Goal: Task Accomplishment & Management: Use online tool/utility

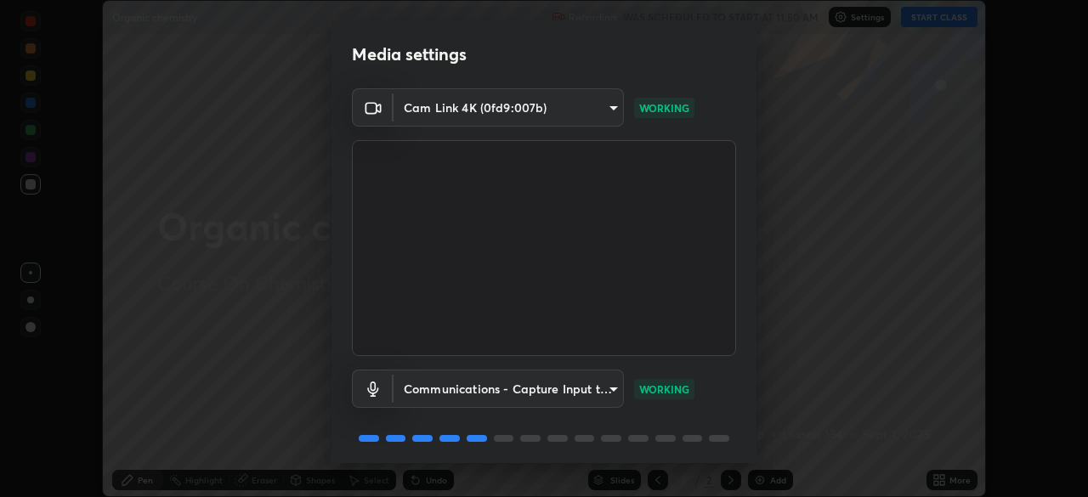
scroll to position [60, 0]
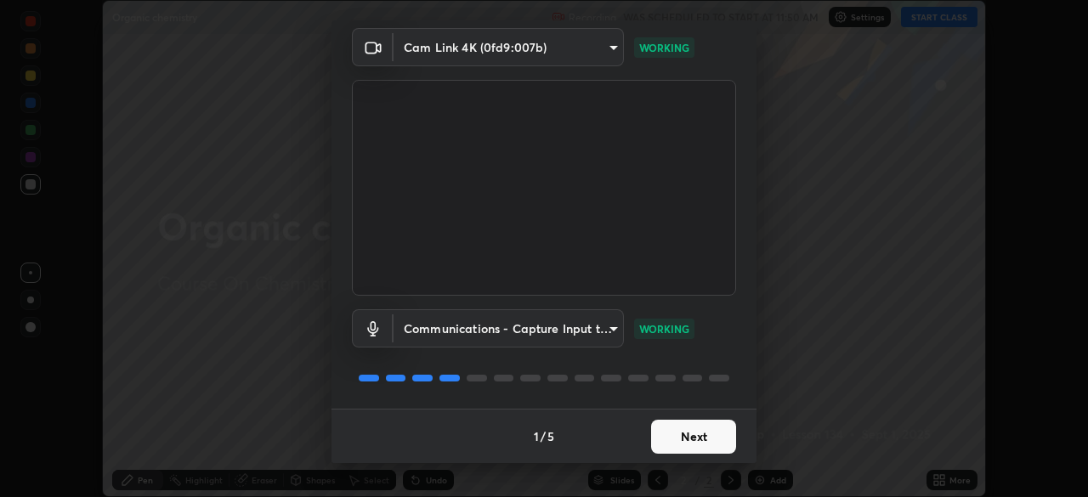
click at [702, 440] on button "Next" at bounding box center [693, 437] width 85 height 34
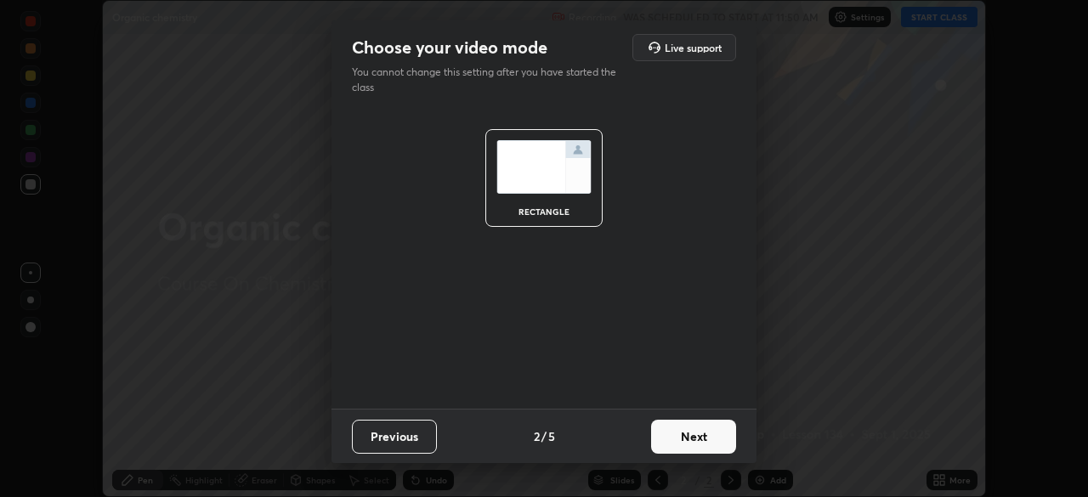
scroll to position [0, 0]
click at [716, 439] on button "Next" at bounding box center [693, 437] width 85 height 34
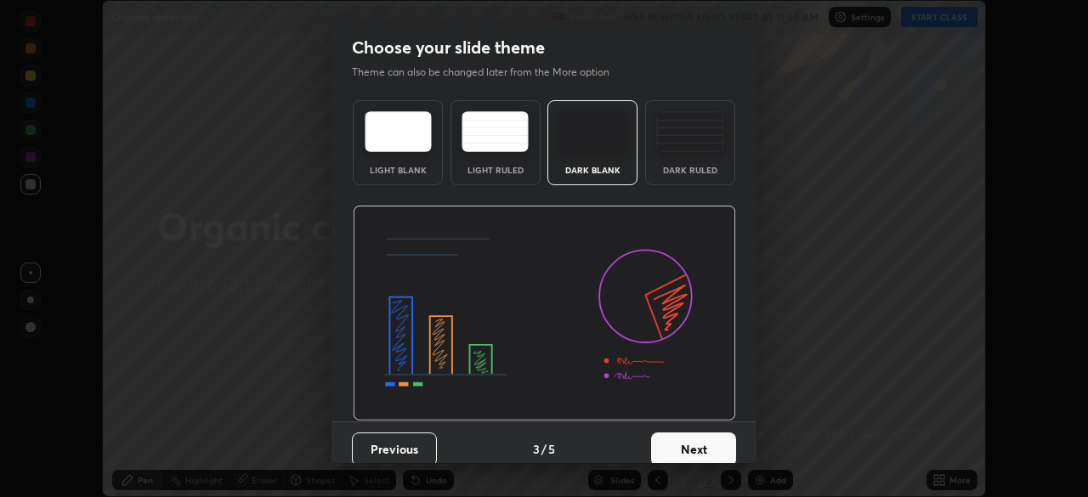
click at [699, 453] on button "Next" at bounding box center [693, 450] width 85 height 34
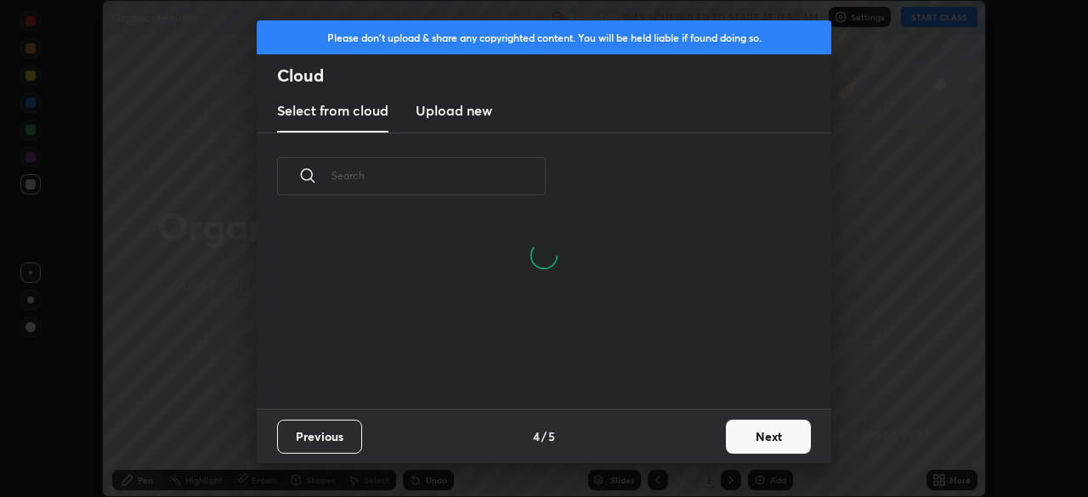
click at [756, 439] on button "Next" at bounding box center [768, 437] width 85 height 34
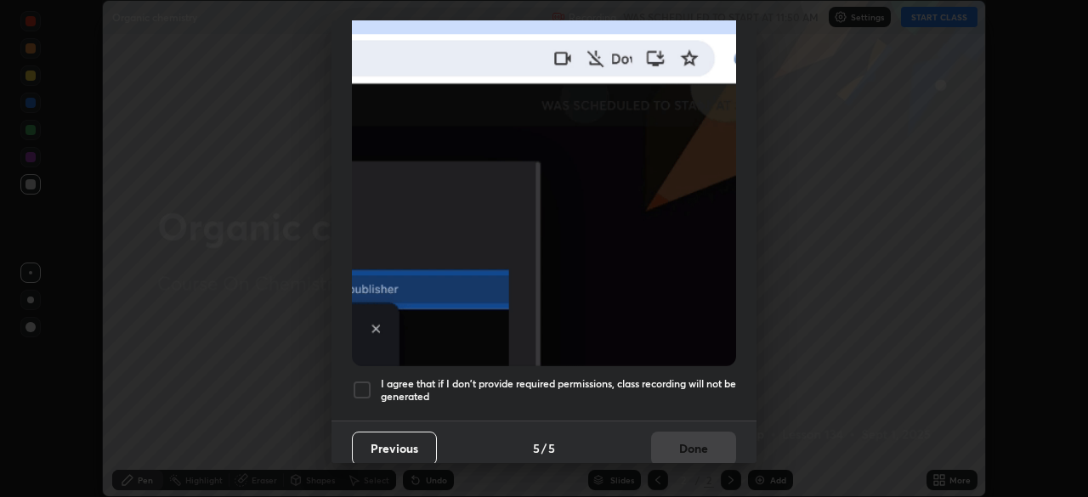
scroll to position [407, 0]
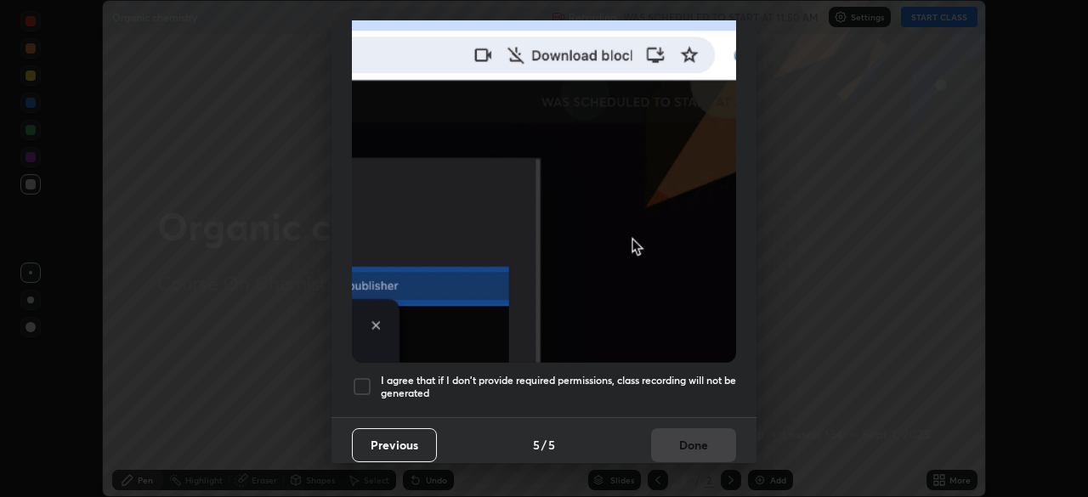
click at [366, 382] on div at bounding box center [362, 386] width 20 height 20
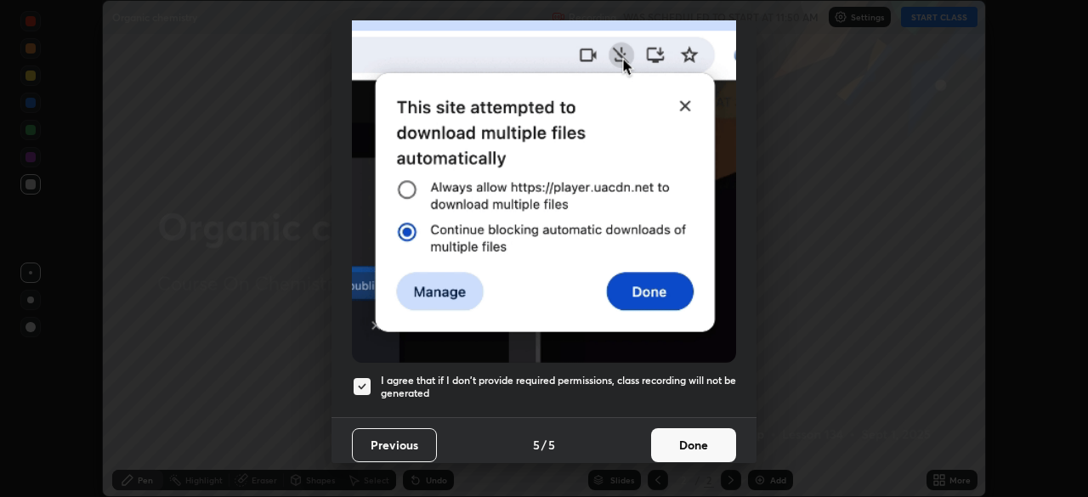
click at [685, 444] on button "Done" at bounding box center [693, 445] width 85 height 34
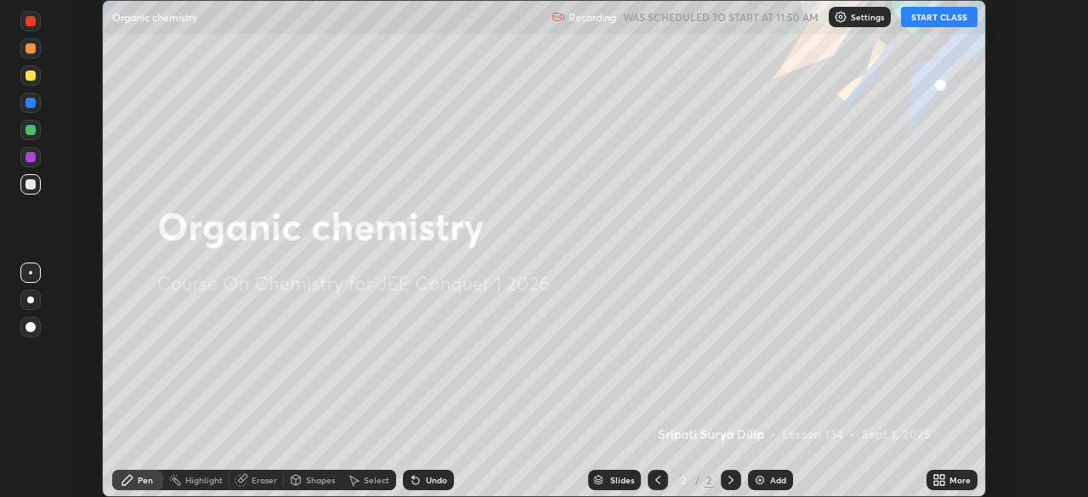
click at [949, 16] on button "START CLASS" at bounding box center [939, 17] width 76 height 20
click at [937, 480] on icon at bounding box center [939, 480] width 14 height 14
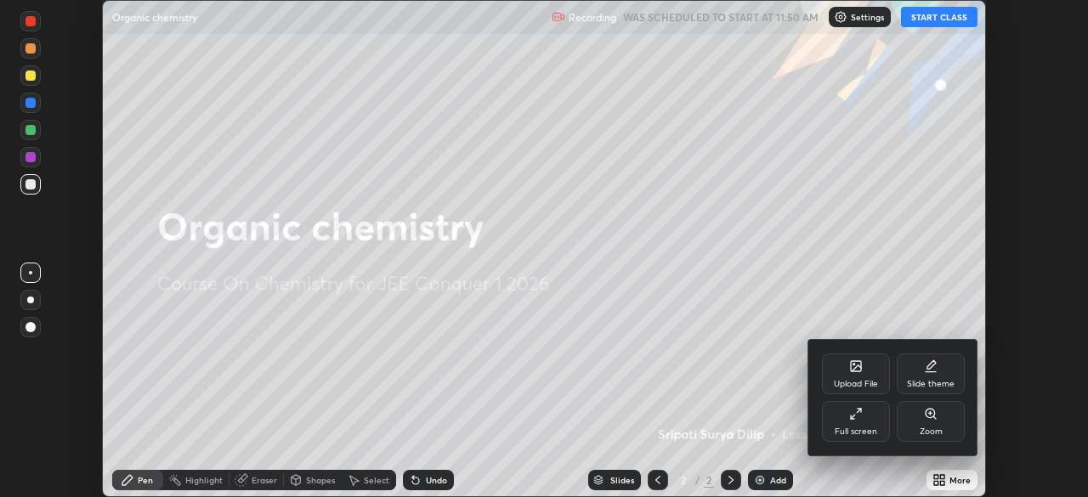
click at [936, 429] on div "Zoom" at bounding box center [931, 431] width 23 height 8
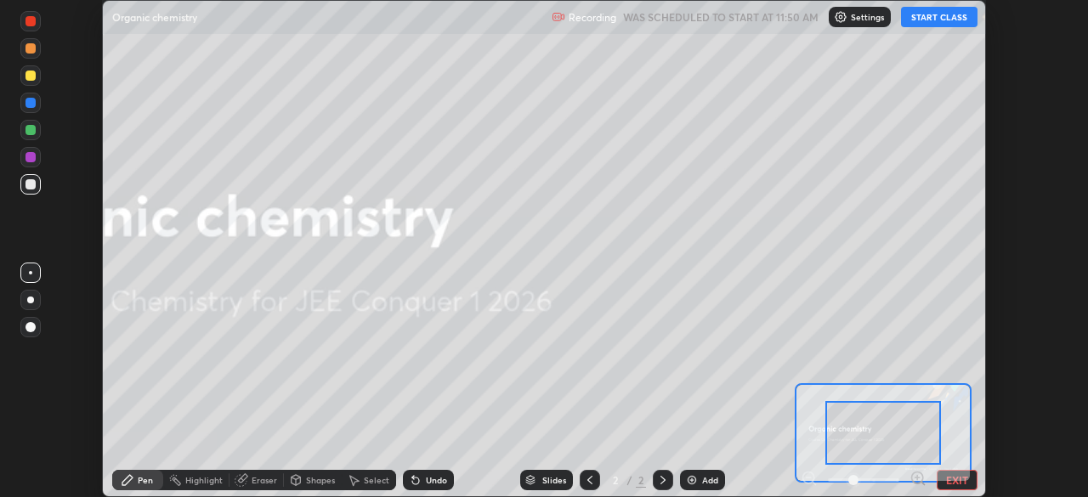
click at [954, 482] on button "EXIT" at bounding box center [957, 480] width 41 height 20
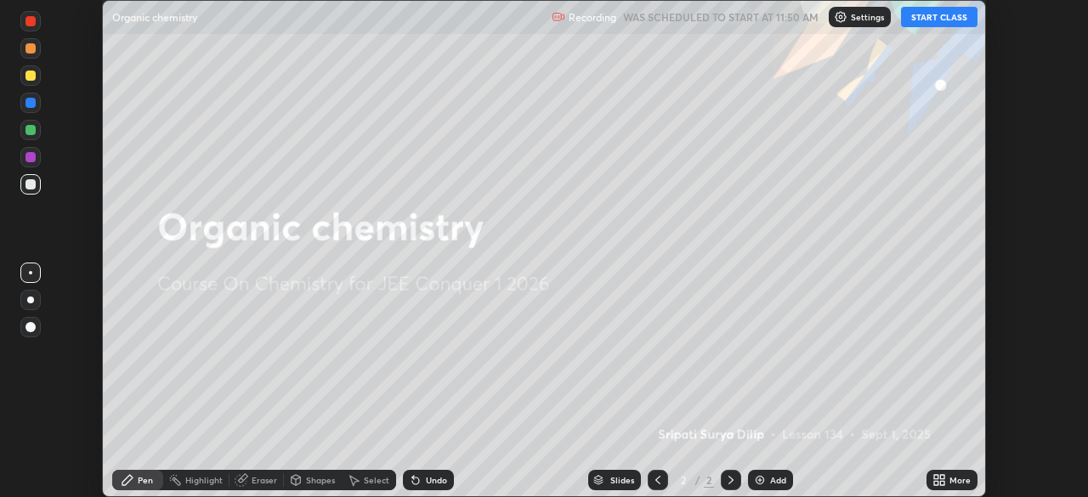
click at [761, 481] on img at bounding box center [760, 480] width 14 height 14
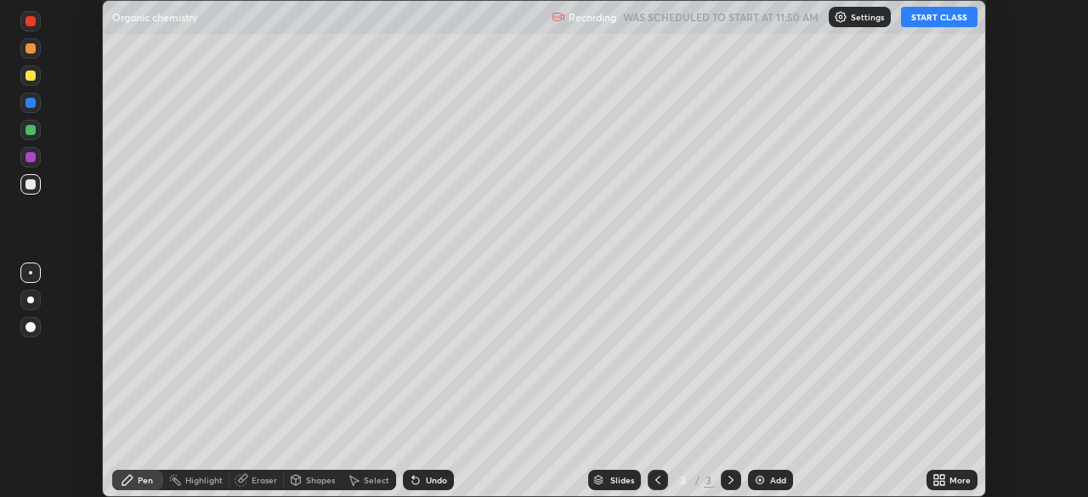
click at [939, 23] on button "START CLASS" at bounding box center [939, 17] width 76 height 20
click at [946, 23] on button "START CLASS" at bounding box center [939, 17] width 76 height 20
click at [956, 20] on button "START CLASS" at bounding box center [939, 17] width 76 height 20
click at [956, 19] on button "START CLASS" at bounding box center [939, 17] width 76 height 20
click at [949, 20] on button "START CLASS" at bounding box center [939, 17] width 76 height 20
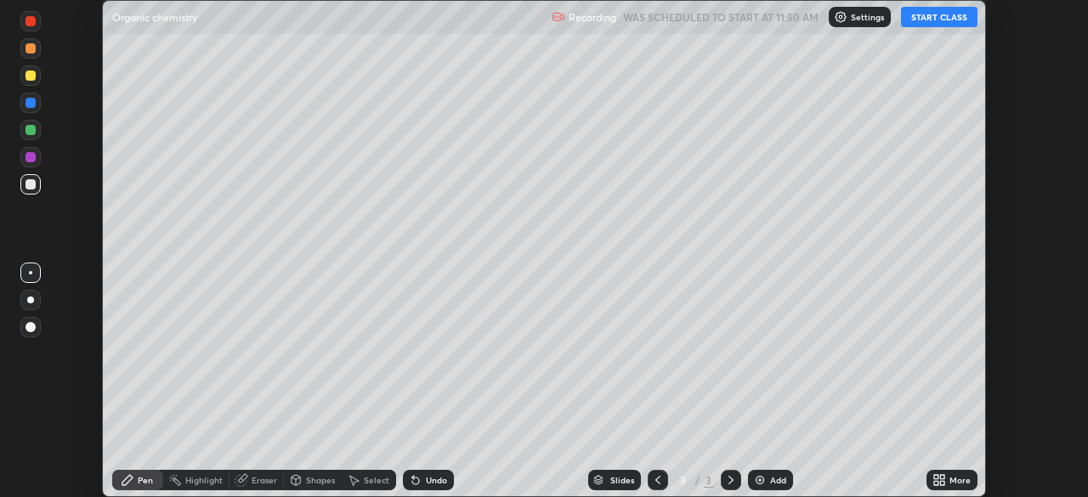
click at [951, 20] on button "START CLASS" at bounding box center [939, 17] width 76 height 20
click at [954, 20] on button "START CLASS" at bounding box center [939, 17] width 76 height 20
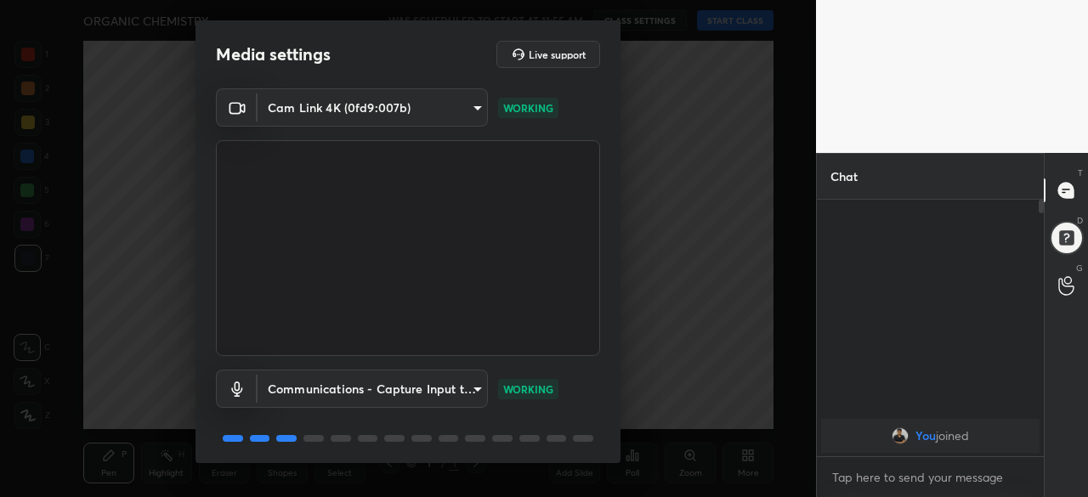
scroll to position [60, 0]
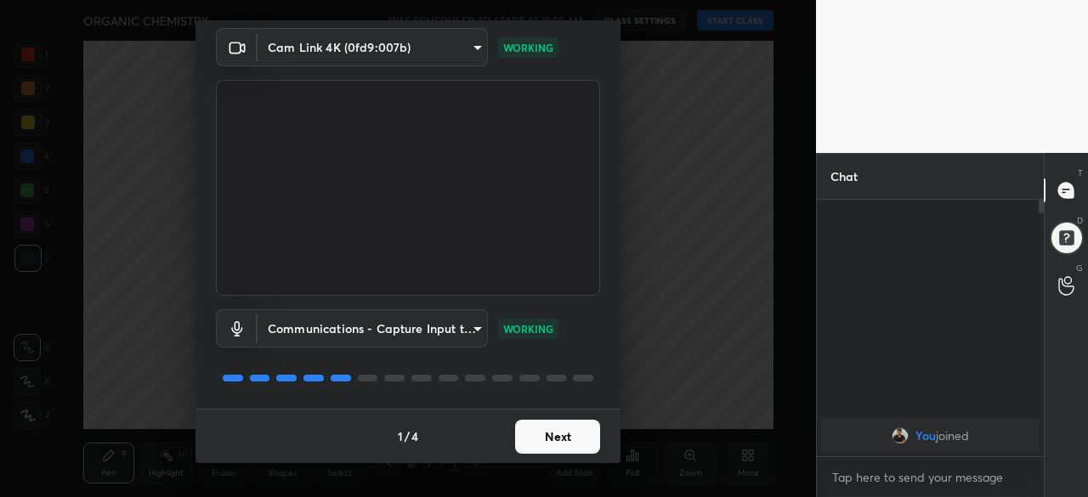
click at [565, 439] on button "Next" at bounding box center [557, 437] width 85 height 34
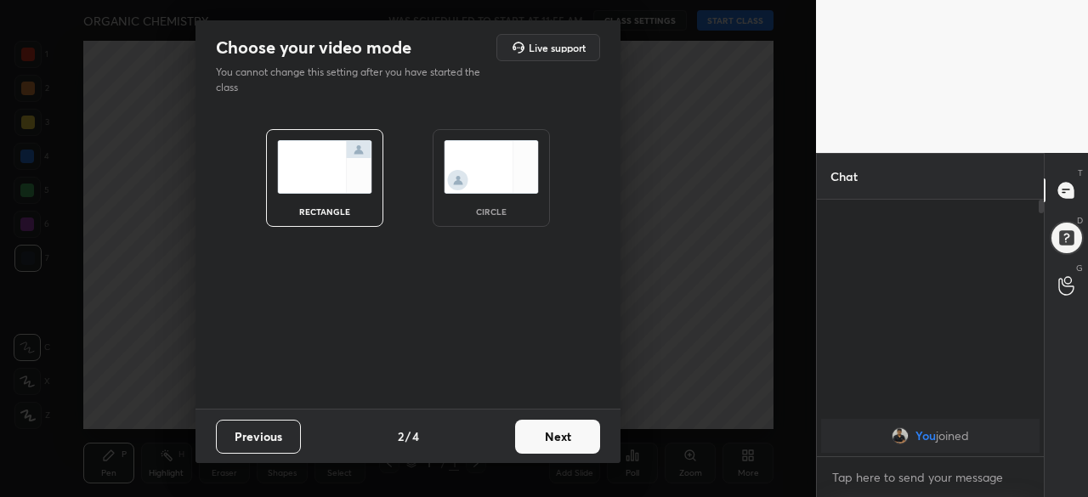
scroll to position [0, 0]
click at [565, 440] on button "Next" at bounding box center [557, 437] width 85 height 34
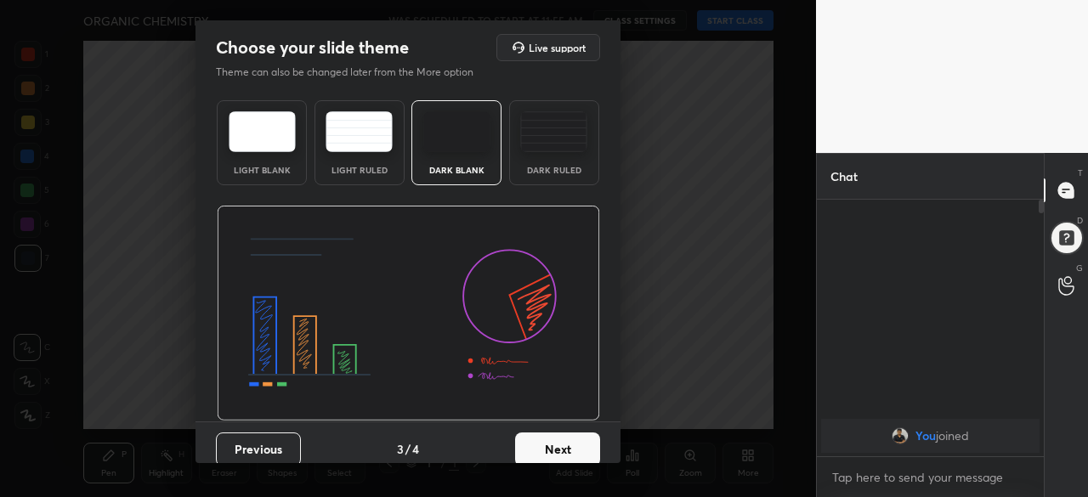
click at [563, 437] on button "Next" at bounding box center [557, 450] width 85 height 34
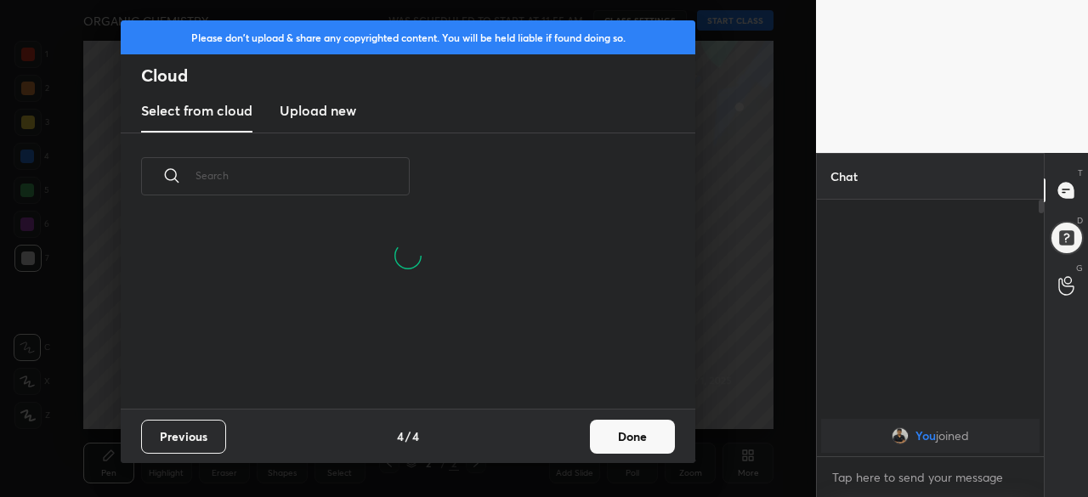
click at [620, 444] on button "Done" at bounding box center [632, 437] width 85 height 34
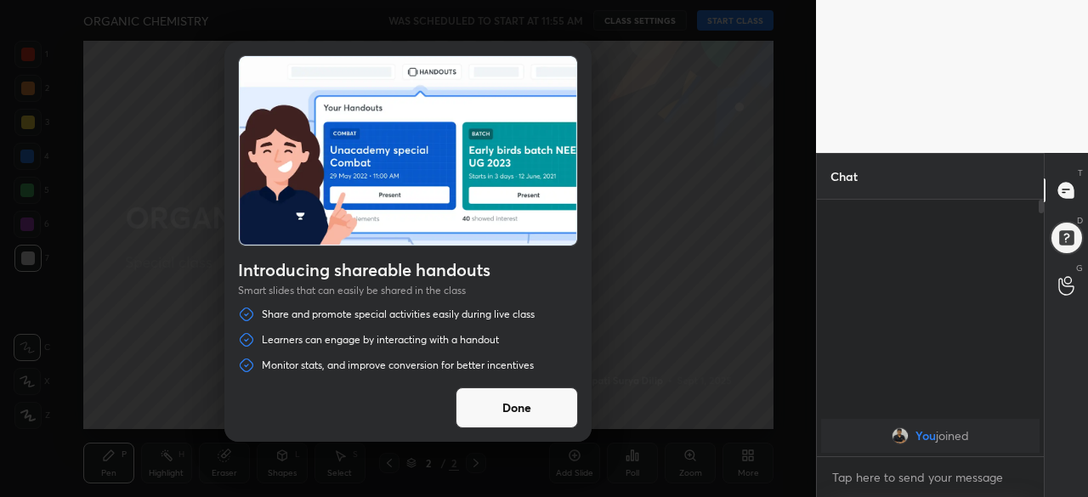
click at [532, 405] on button "Done" at bounding box center [517, 408] width 122 height 41
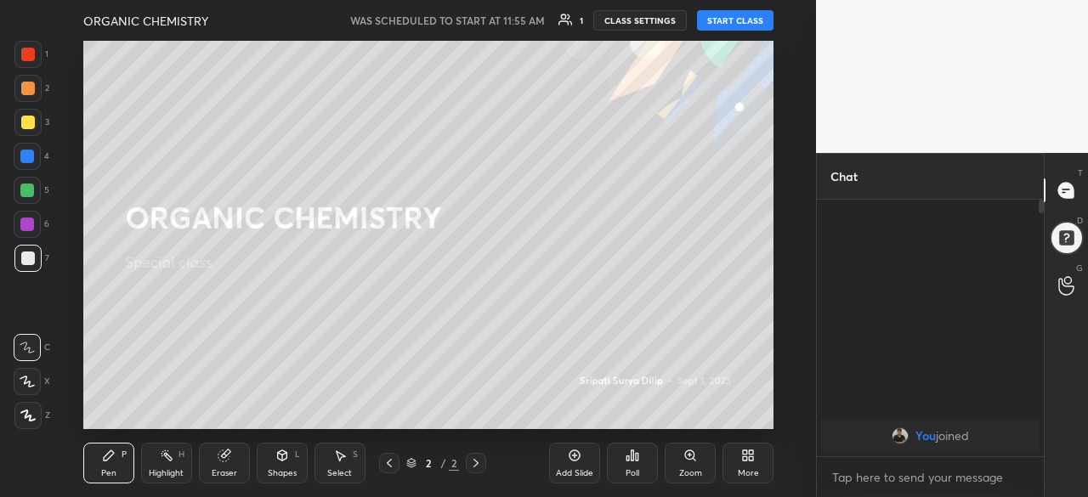
click at [740, 20] on button "START CLASS" at bounding box center [735, 20] width 76 height 20
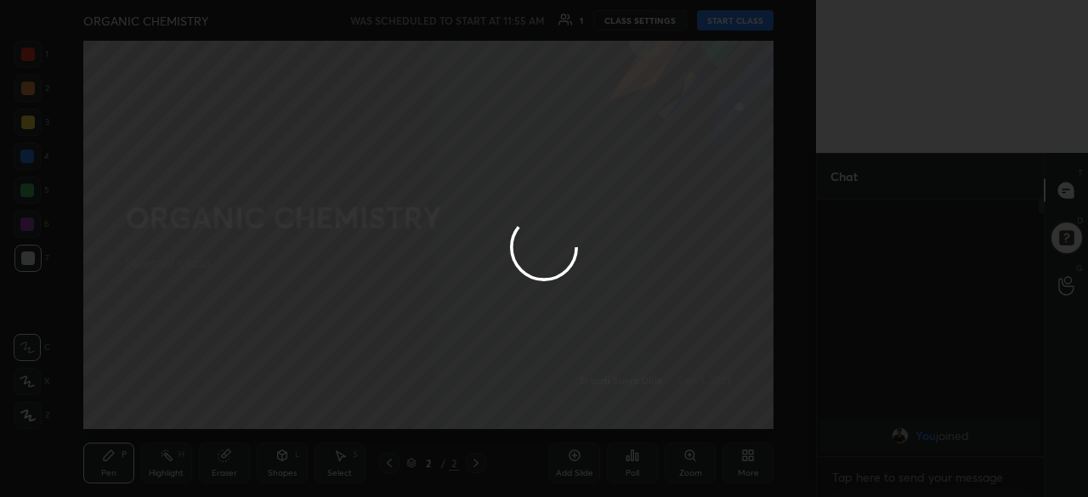
type textarea "x"
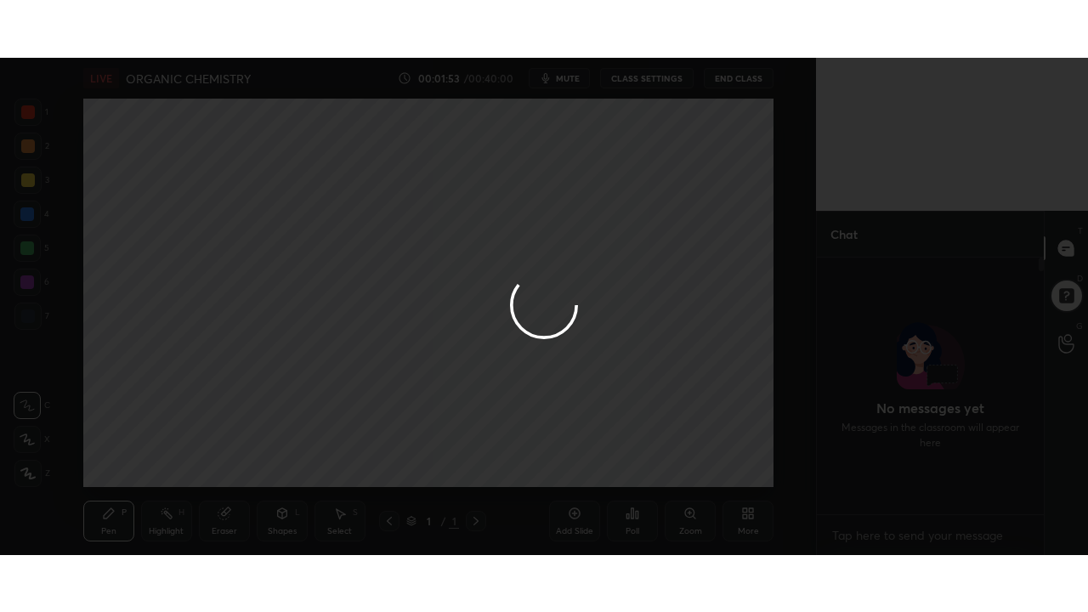
scroll to position [5, 6]
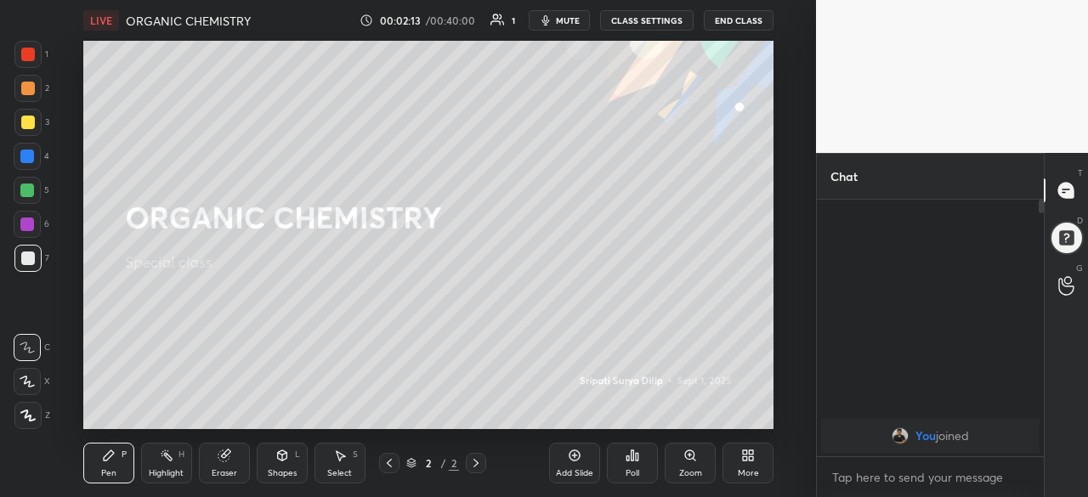
click at [577, 456] on icon at bounding box center [575, 456] width 14 height 14
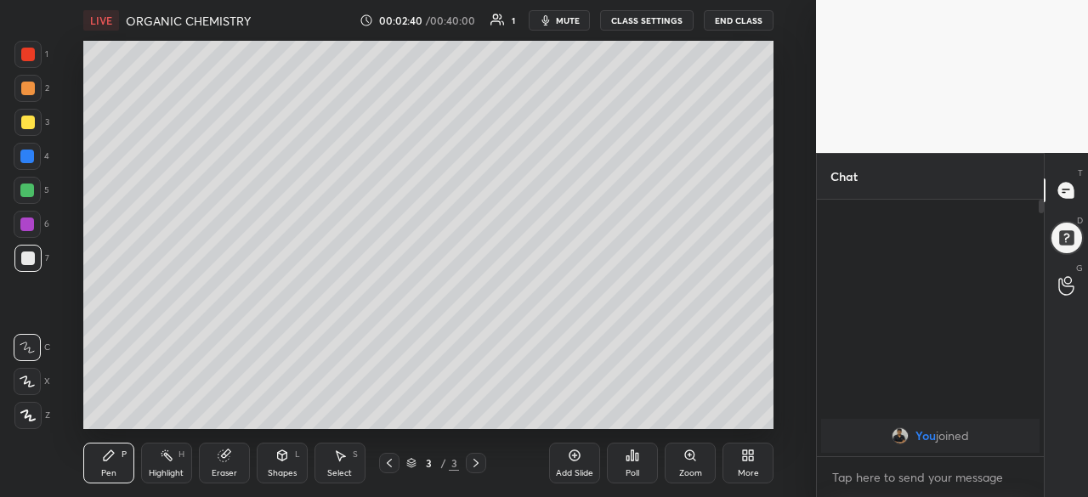
click at [33, 124] on div at bounding box center [28, 123] width 14 height 14
click at [744, 458] on icon at bounding box center [745, 458] width 4 height 4
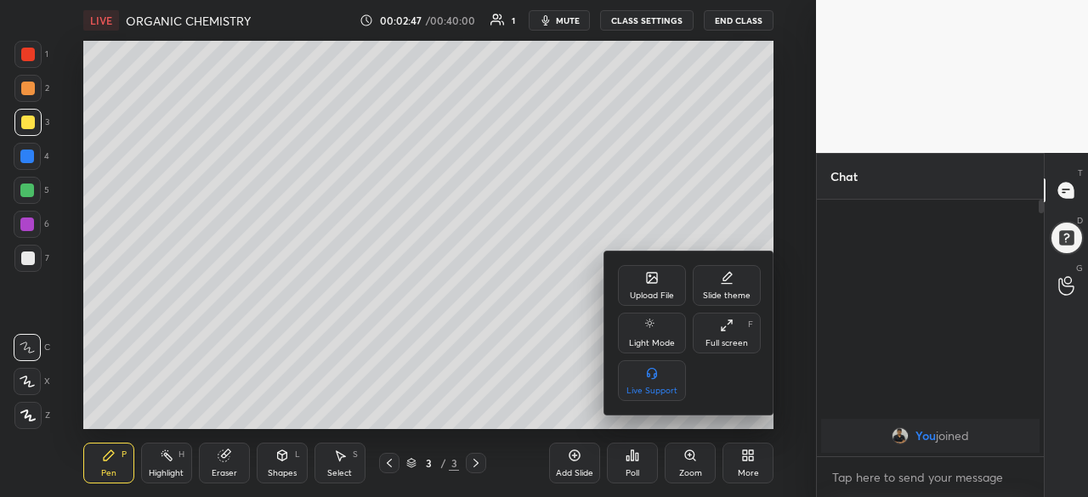
click at [722, 336] on div "Full screen F" at bounding box center [727, 333] width 68 height 41
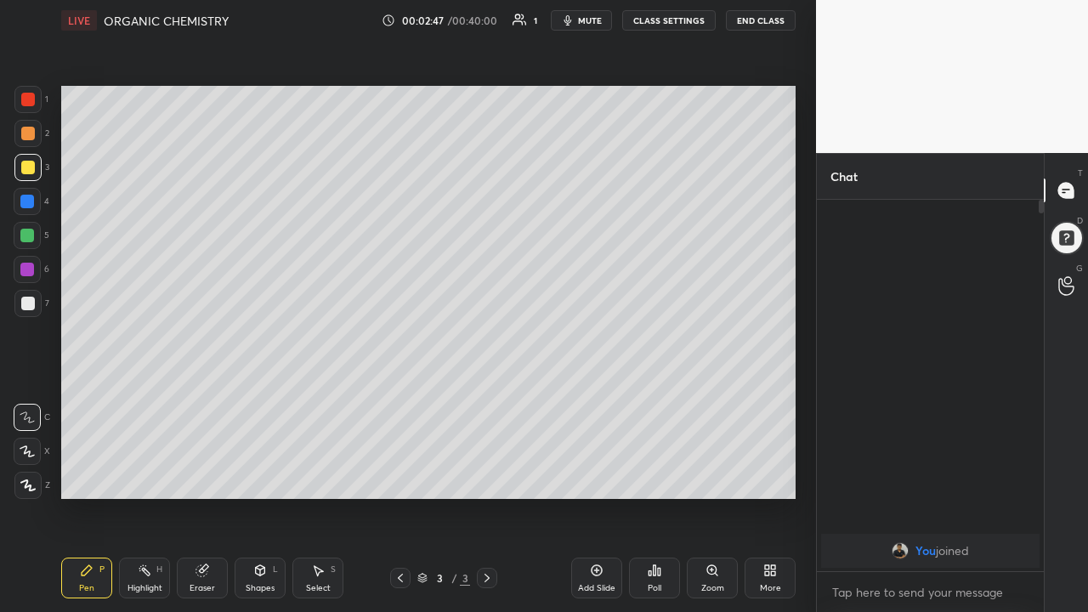
scroll to position [224, 222]
click at [778, 24] on button "End Class" at bounding box center [761, 20] width 70 height 20
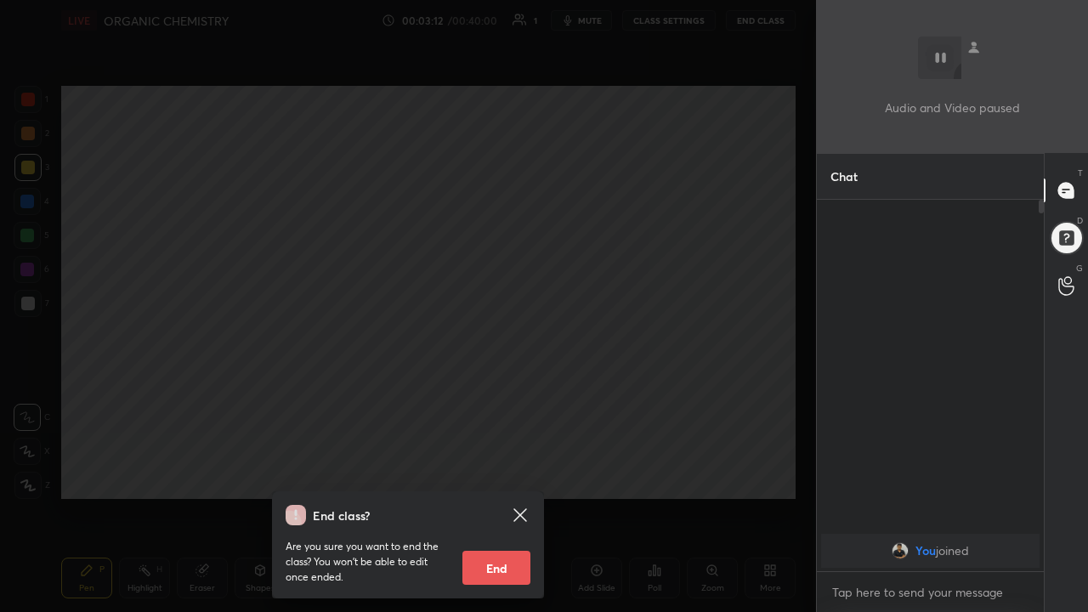
click at [503, 496] on button "End" at bounding box center [496, 568] width 68 height 34
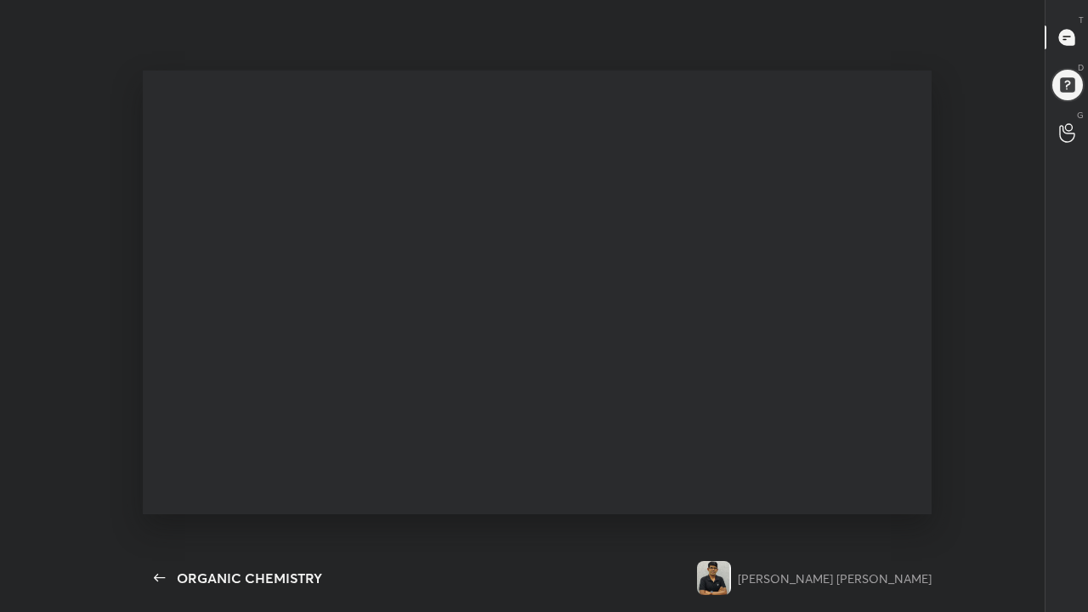
click at [501, 496] on div at bounding box center [544, 306] width 1088 height 612
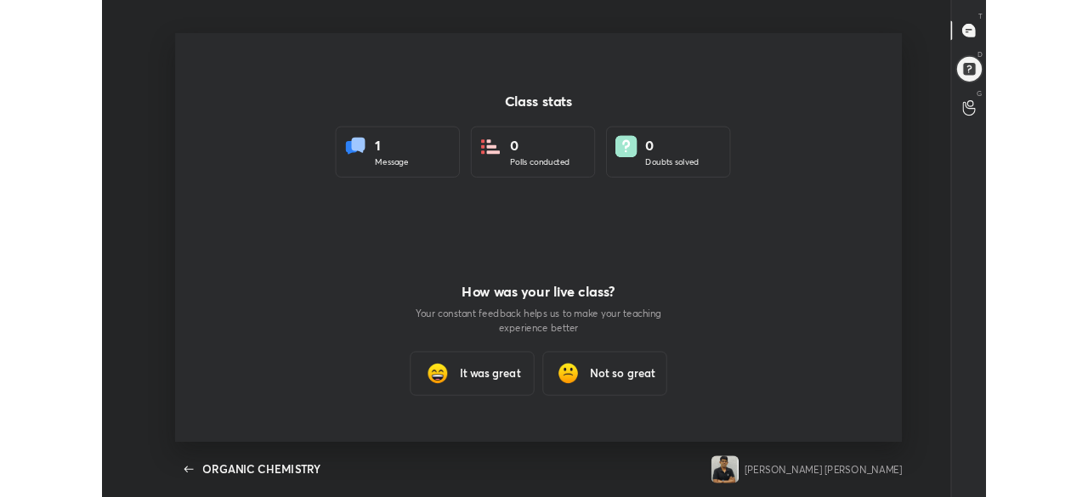
scroll to position [84483, 83912]
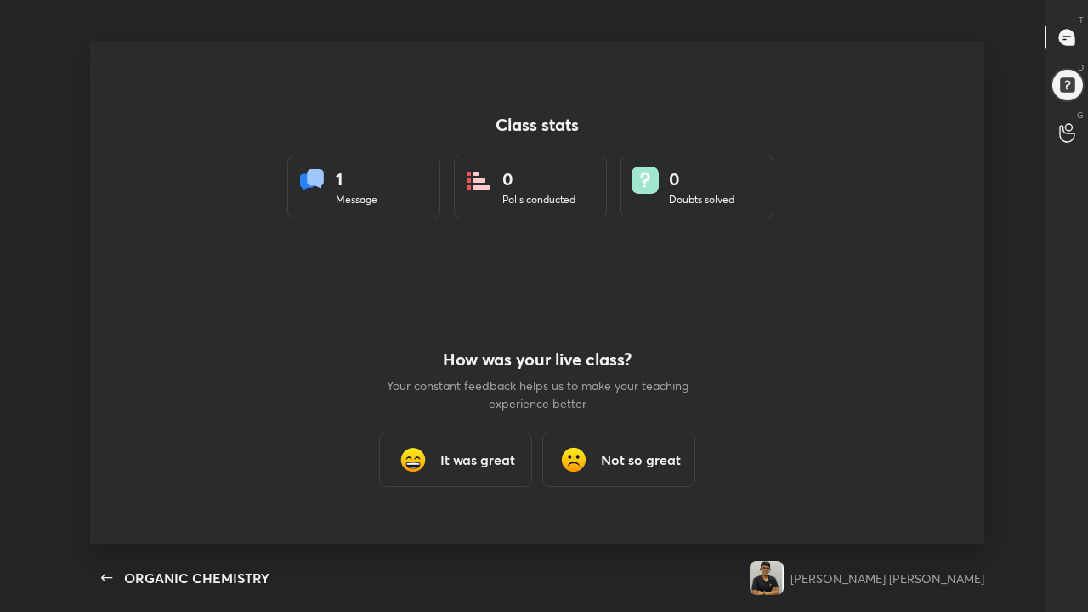
click at [470, 452] on h3 "It was great" at bounding box center [477, 460] width 75 height 20
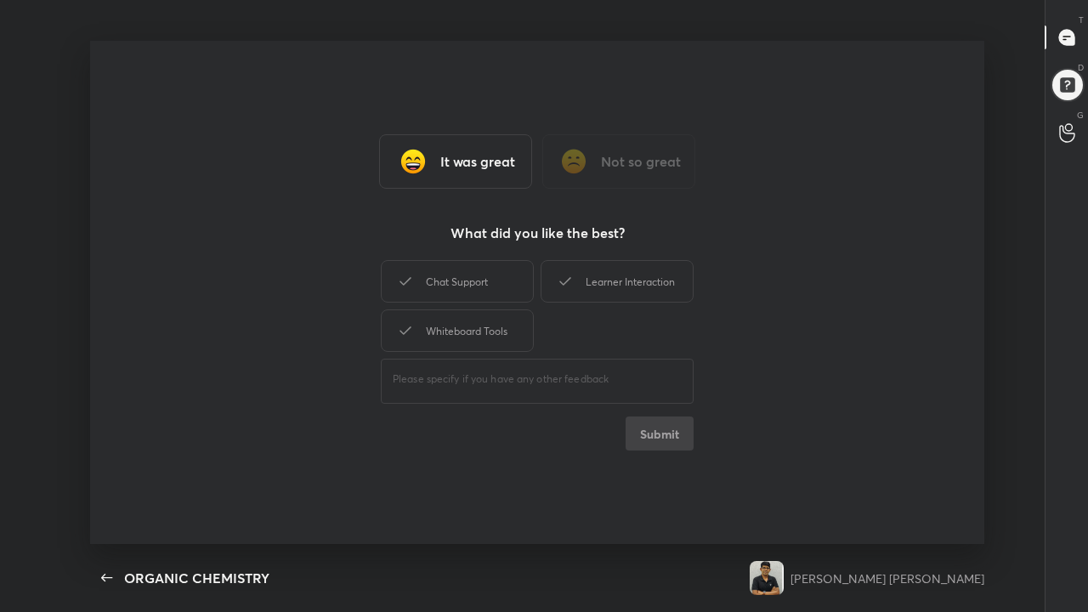
click at [486, 286] on div "Chat Support" at bounding box center [457, 281] width 153 height 42
click at [665, 442] on button "Submit" at bounding box center [659, 433] width 68 height 34
click at [671, 439] on div "Chat Support Learner Interaction Whiteboard Tools ​ Submit" at bounding box center [537, 354] width 313 height 194
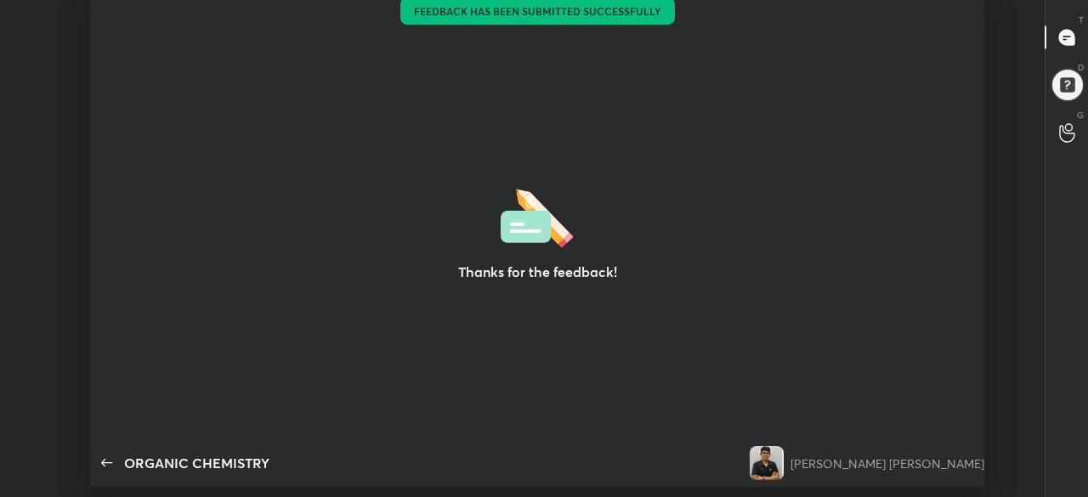
scroll to position [84598, 83912]
type textarea "x"
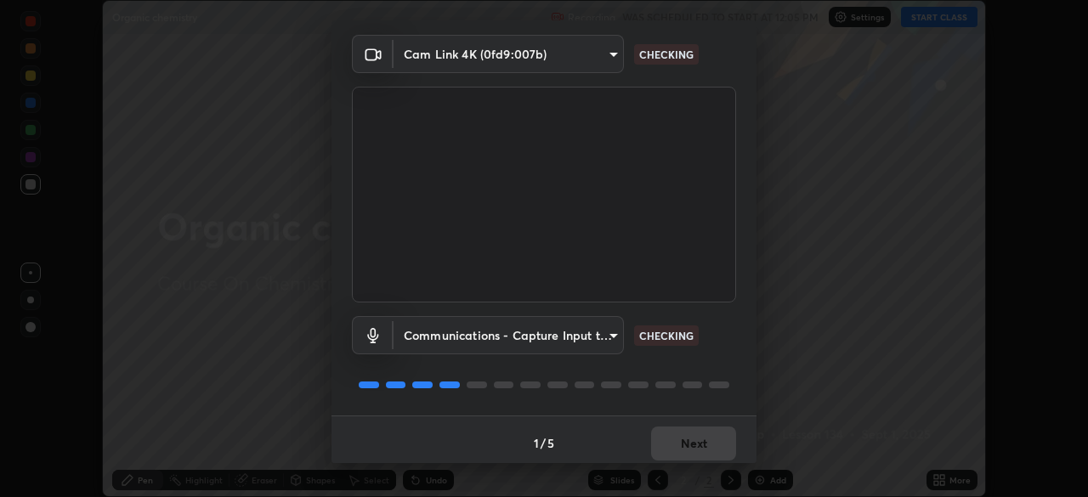
scroll to position [60, 0]
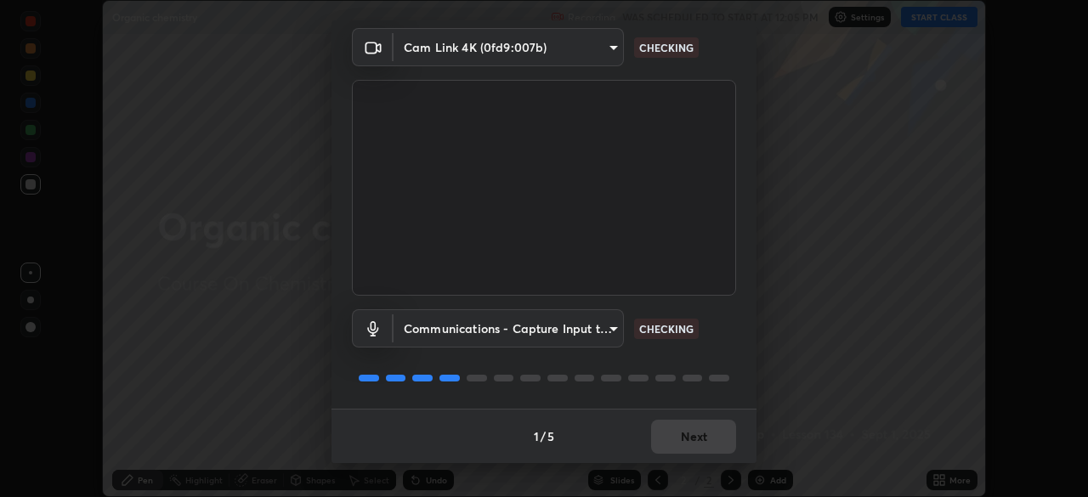
click at [703, 436] on div "1 / 5 Next" at bounding box center [543, 436] width 425 height 54
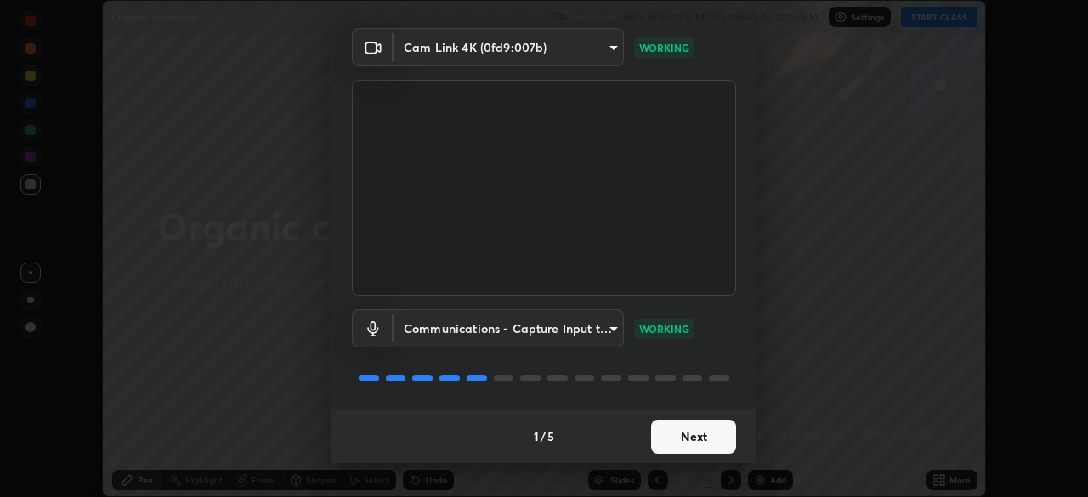
click at [699, 438] on button "Next" at bounding box center [693, 437] width 85 height 34
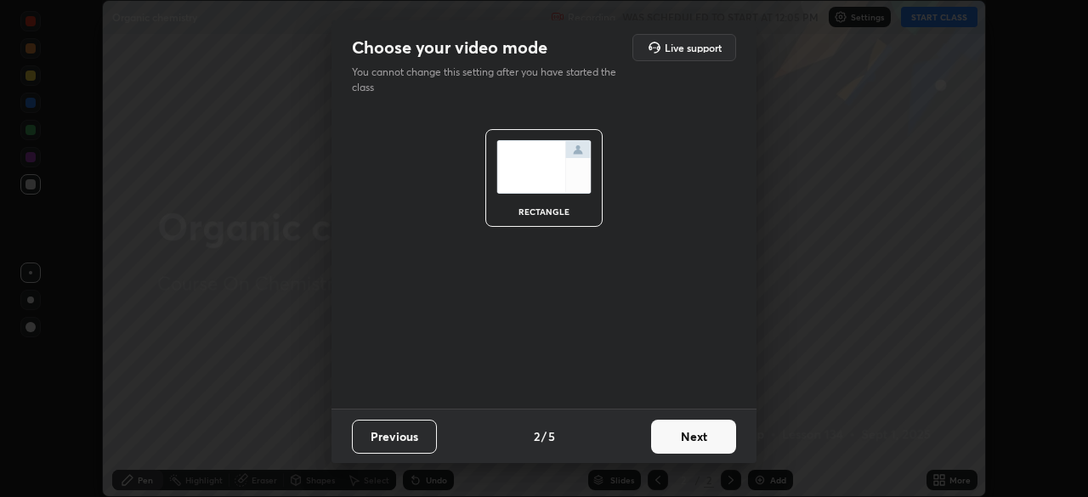
scroll to position [0, 0]
click at [704, 438] on button "Next" at bounding box center [693, 437] width 85 height 34
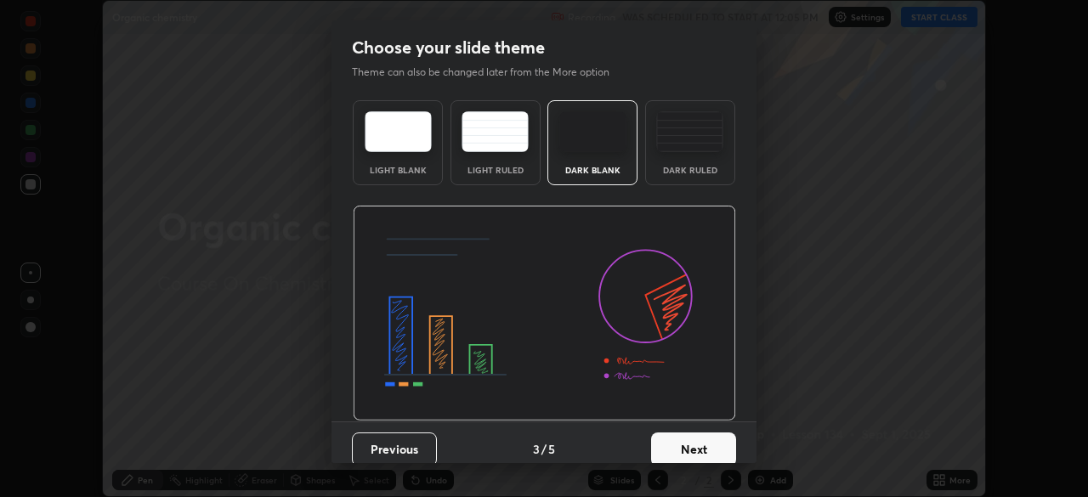
click at [701, 444] on button "Next" at bounding box center [693, 450] width 85 height 34
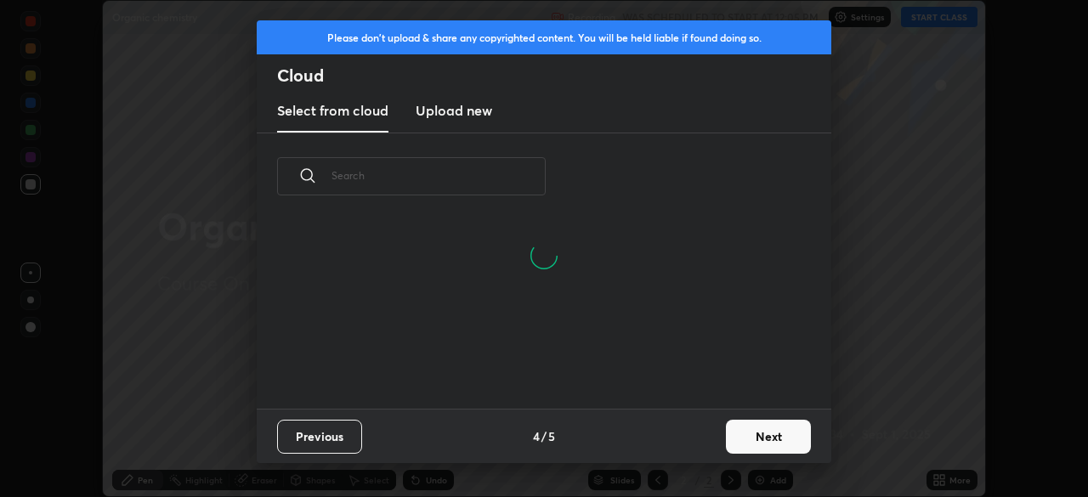
click at [763, 438] on button "Next" at bounding box center [768, 437] width 85 height 34
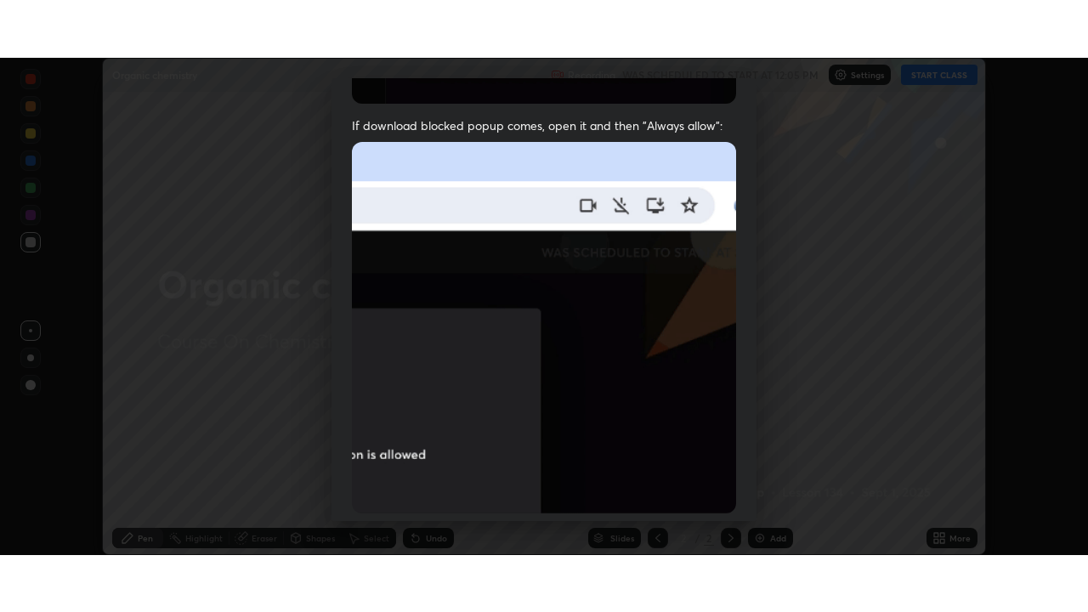
scroll to position [407, 0]
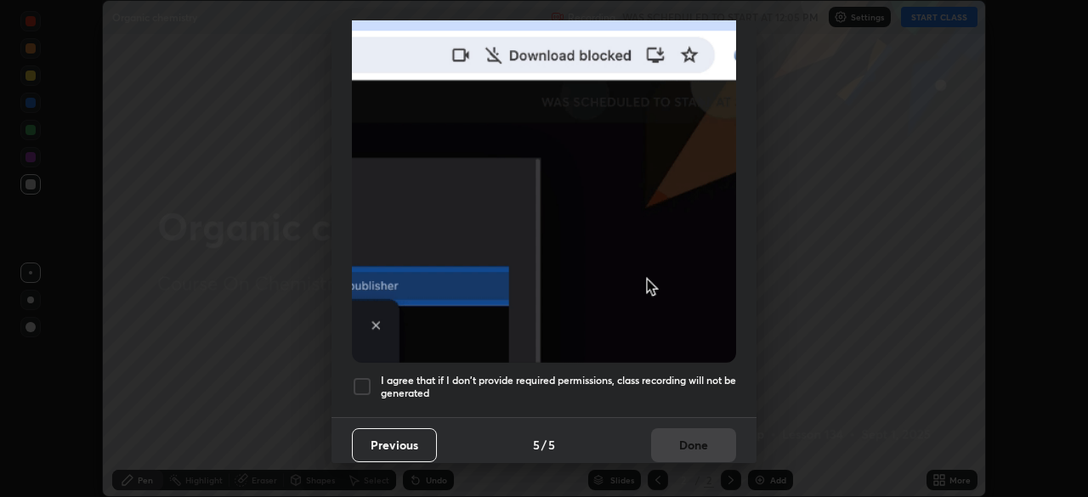
click at [363, 380] on div at bounding box center [362, 386] width 20 height 20
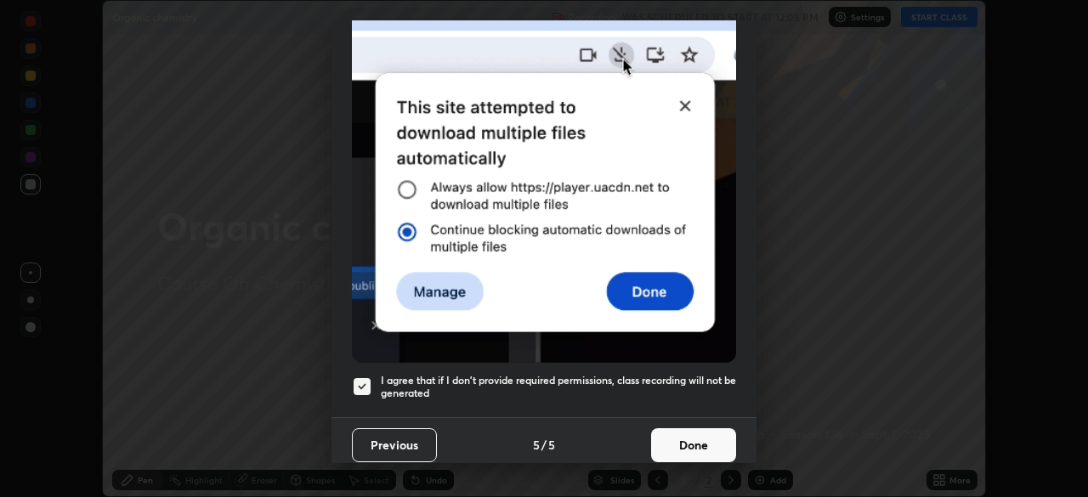
click at [686, 436] on button "Done" at bounding box center [693, 445] width 85 height 34
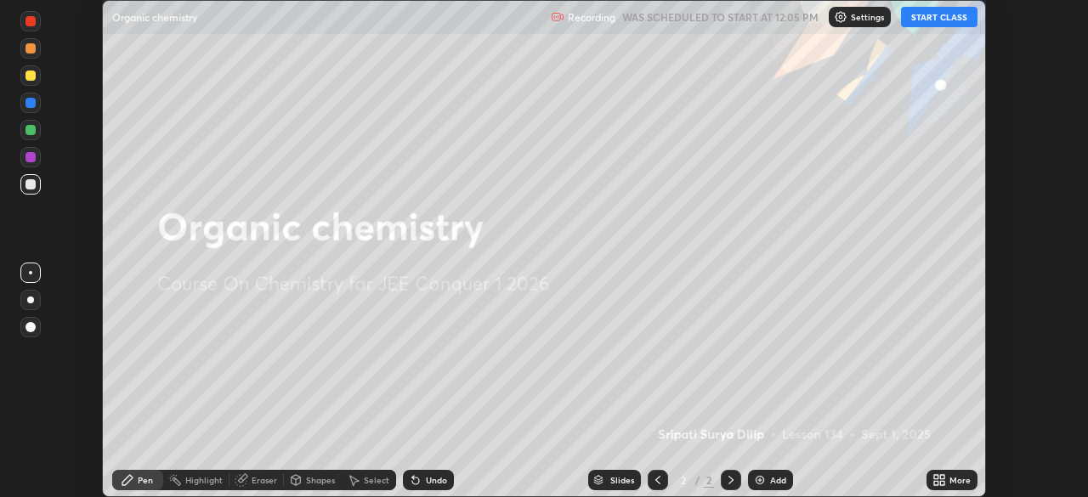
click at [950, 17] on button "START CLASS" at bounding box center [939, 17] width 76 height 20
click at [762, 479] on img at bounding box center [760, 480] width 14 height 14
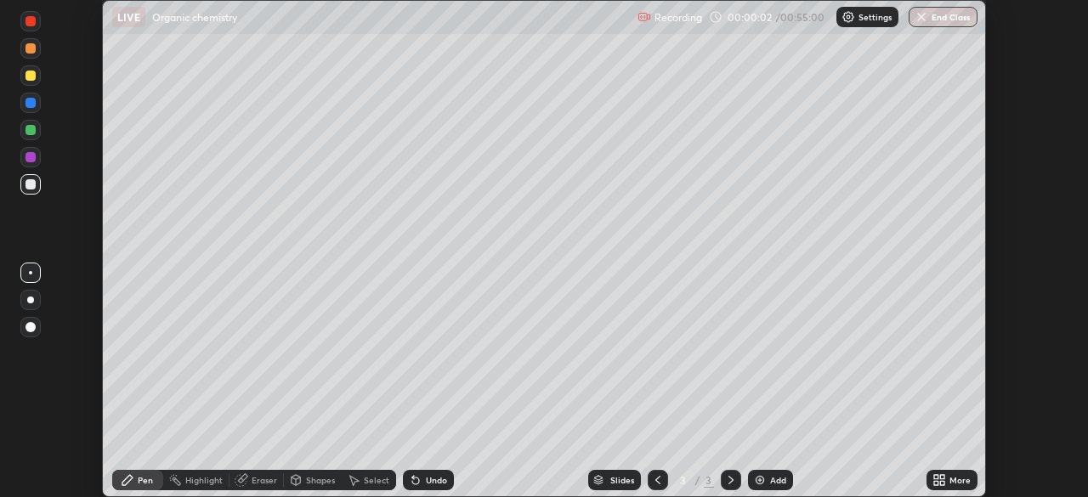
click at [941, 485] on icon at bounding box center [942, 483] width 4 height 4
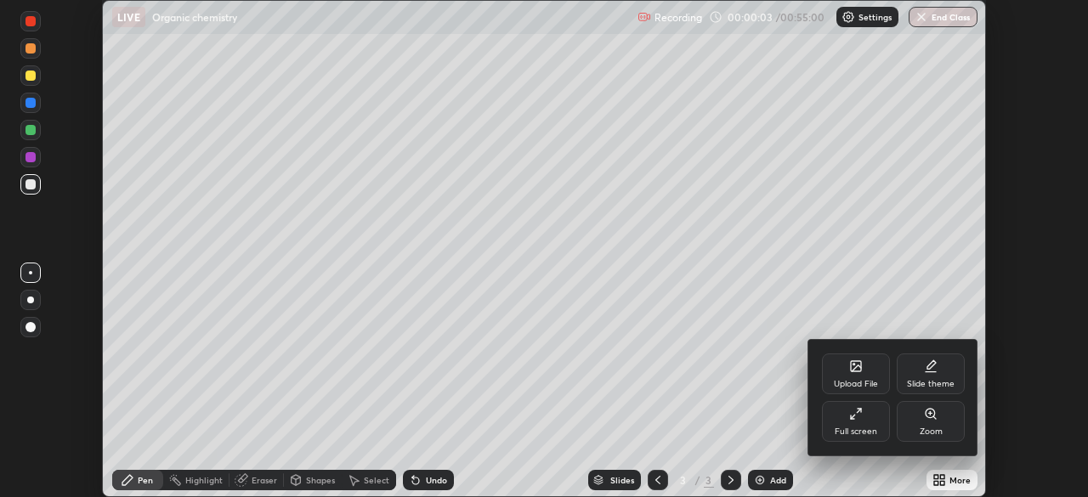
click at [932, 428] on div "Zoom" at bounding box center [931, 431] width 23 height 8
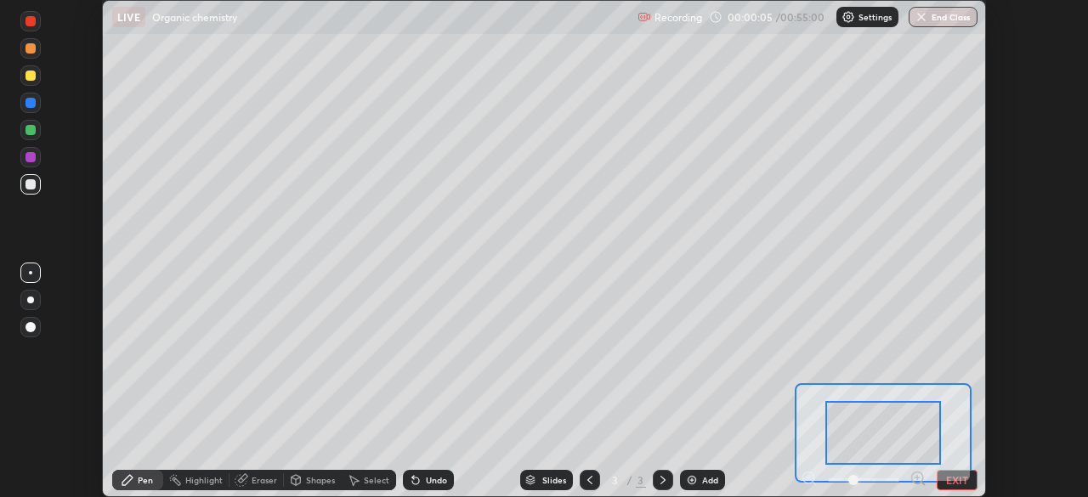
click at [957, 486] on button "EXIT" at bounding box center [957, 480] width 41 height 20
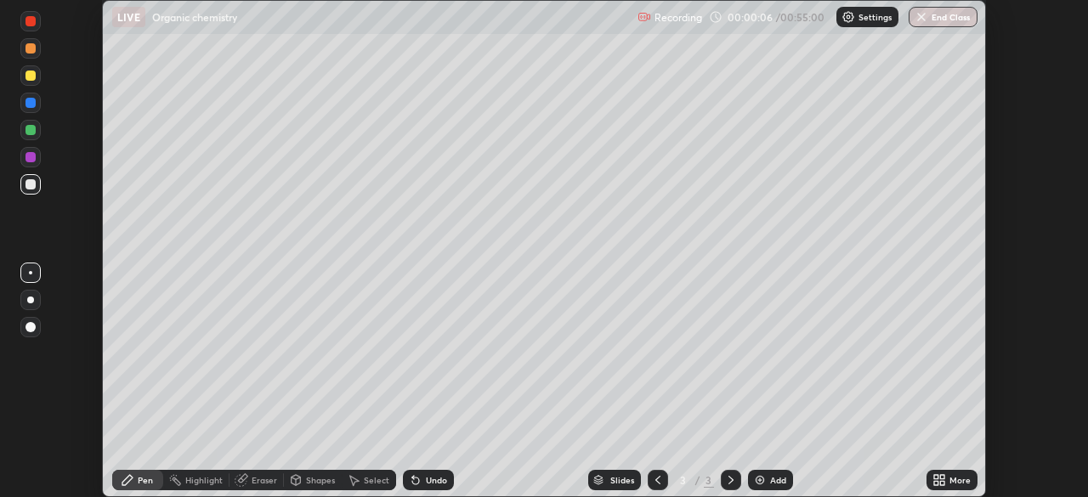
click at [935, 480] on icon at bounding box center [939, 480] width 14 height 14
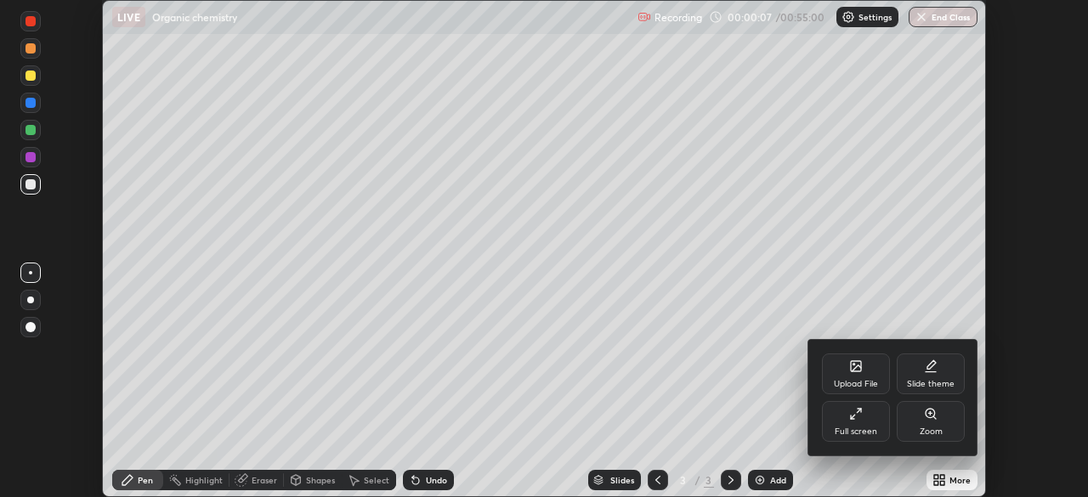
click at [856, 427] on div "Full screen" at bounding box center [856, 431] width 42 height 8
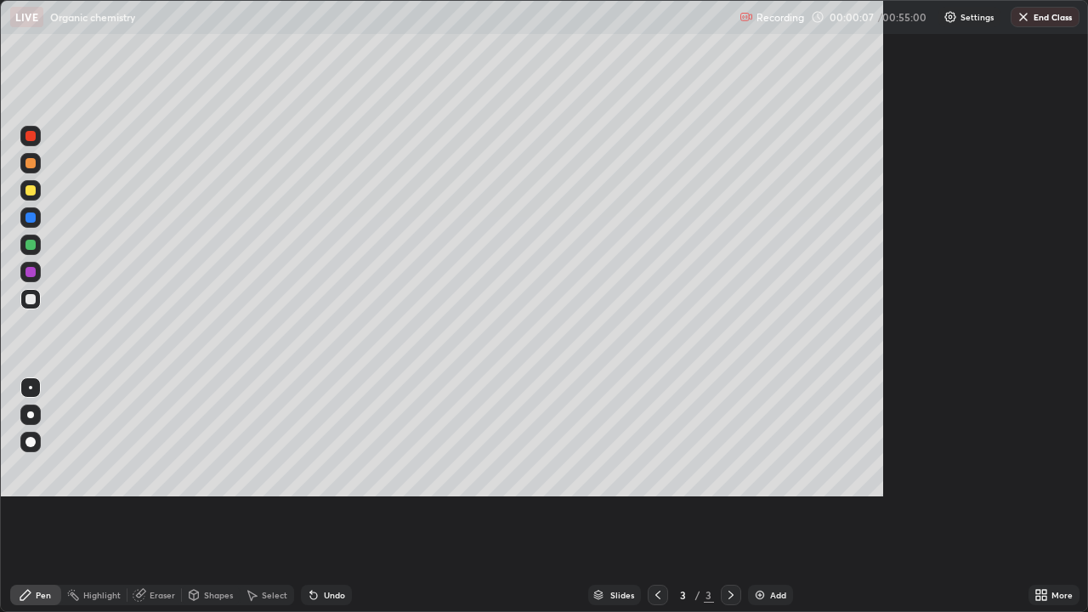
scroll to position [612, 1088]
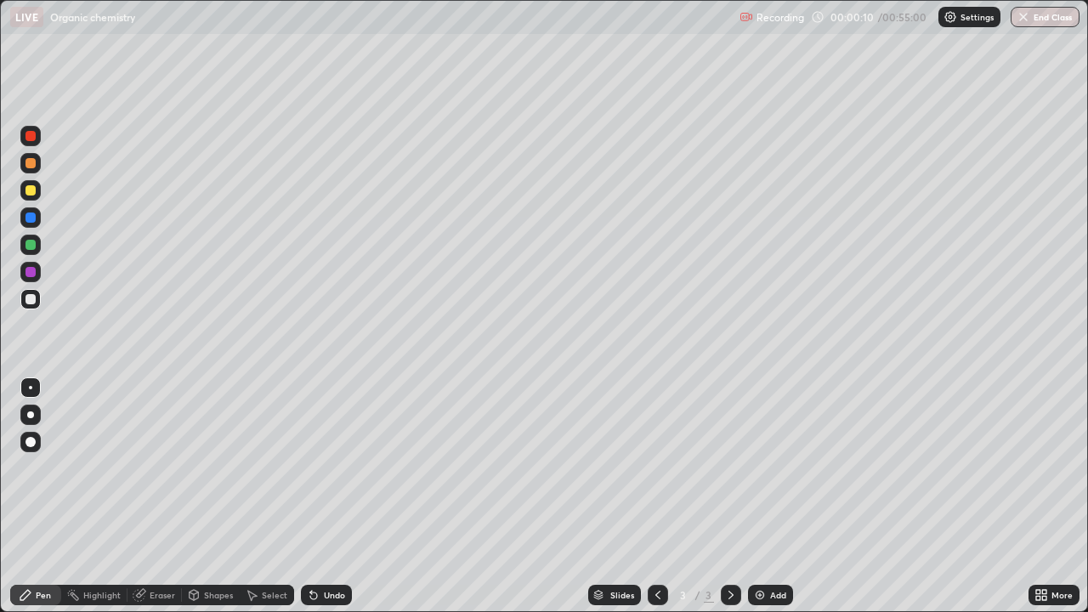
click at [31, 190] on div at bounding box center [30, 190] width 10 height 10
click at [310, 496] on icon at bounding box center [311, 592] width 2 height 2
click at [31, 246] on div at bounding box center [30, 245] width 10 height 10
click at [39, 252] on div at bounding box center [30, 245] width 20 height 20
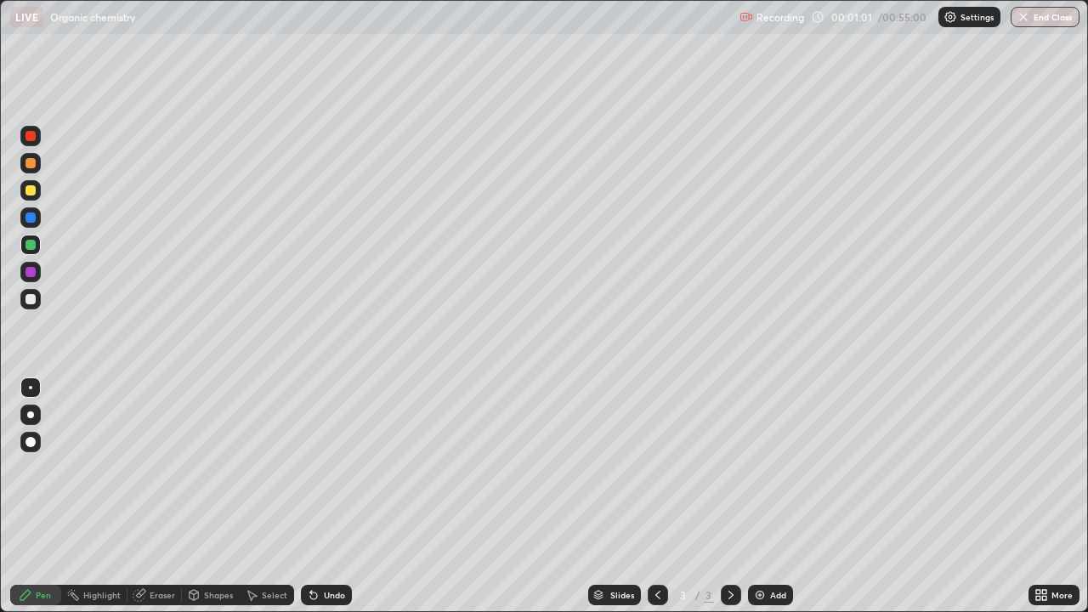
click at [31, 300] on div at bounding box center [30, 299] width 10 height 10
click at [37, 305] on div at bounding box center [30, 299] width 20 height 20
click at [34, 194] on div at bounding box center [30, 190] width 10 height 10
click at [31, 245] on div at bounding box center [30, 245] width 10 height 10
click at [34, 195] on div at bounding box center [30, 190] width 10 height 10
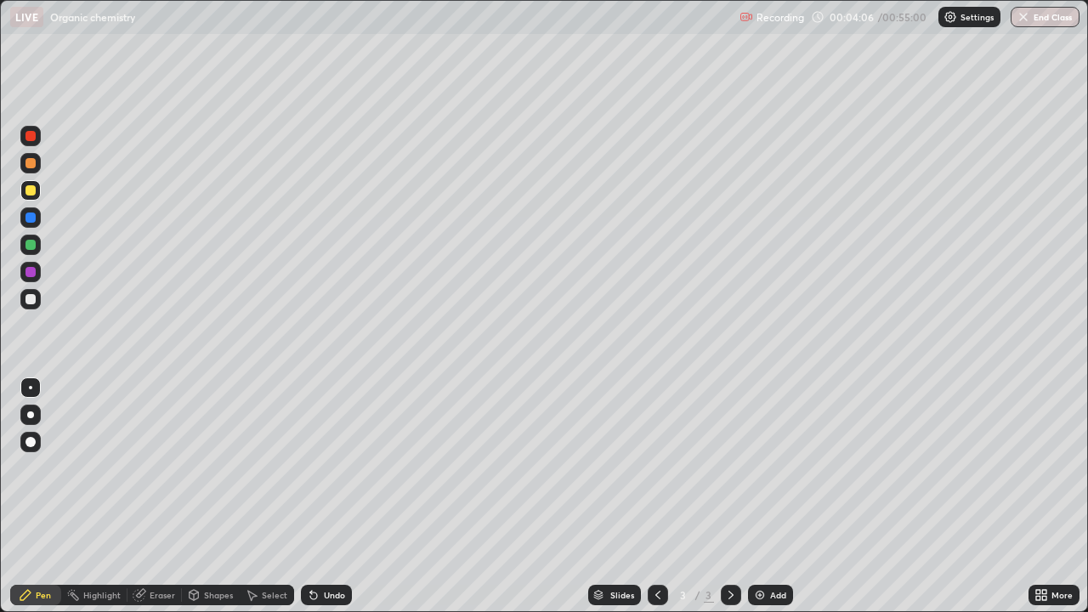
click at [764, 496] on img at bounding box center [760, 595] width 14 height 14
click at [31, 245] on div at bounding box center [30, 245] width 10 height 10
click at [31, 196] on div at bounding box center [30, 190] width 20 height 20
click at [31, 194] on div at bounding box center [30, 190] width 10 height 10
click at [34, 301] on div at bounding box center [30, 299] width 10 height 10
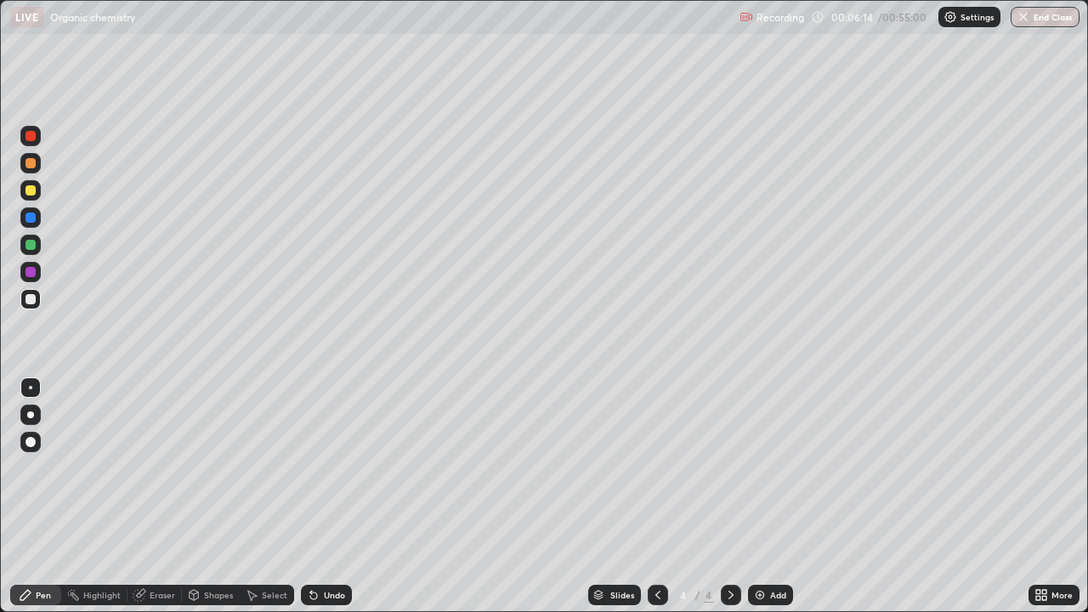
click at [34, 246] on div at bounding box center [30, 245] width 10 height 10
click at [34, 303] on div at bounding box center [30, 299] width 20 height 20
click at [34, 303] on div at bounding box center [30, 299] width 10 height 10
click at [757, 496] on img at bounding box center [760, 595] width 14 height 14
click at [33, 194] on div at bounding box center [30, 190] width 10 height 10
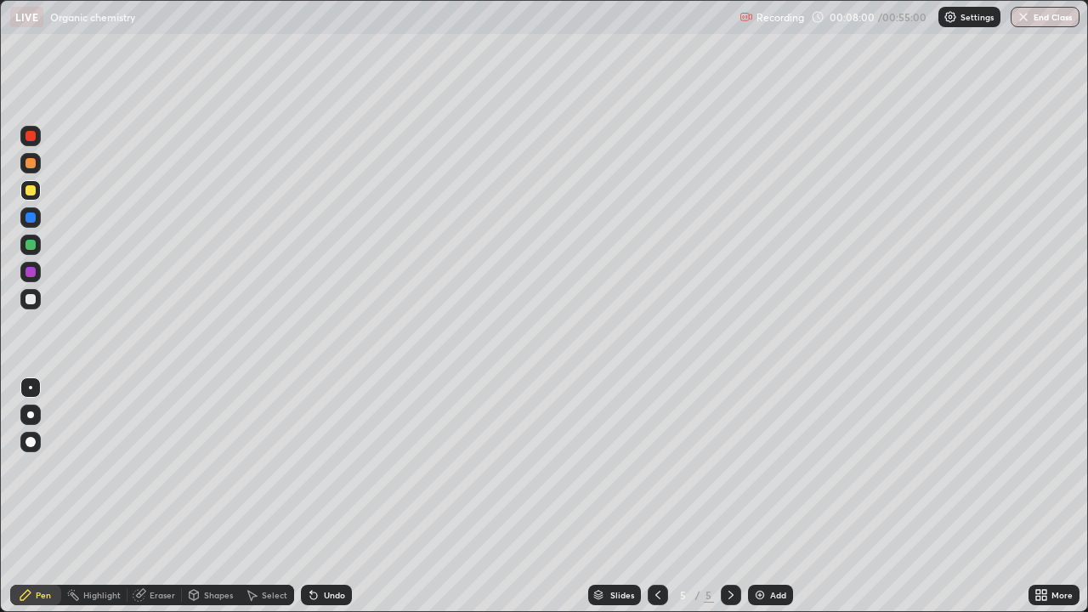
click at [33, 303] on div at bounding box center [30, 299] width 10 height 10
click at [31, 300] on div at bounding box center [30, 299] width 10 height 10
click at [32, 247] on div at bounding box center [30, 245] width 10 height 10
click at [38, 302] on div at bounding box center [30, 299] width 20 height 20
click at [34, 303] on div at bounding box center [30, 299] width 20 height 20
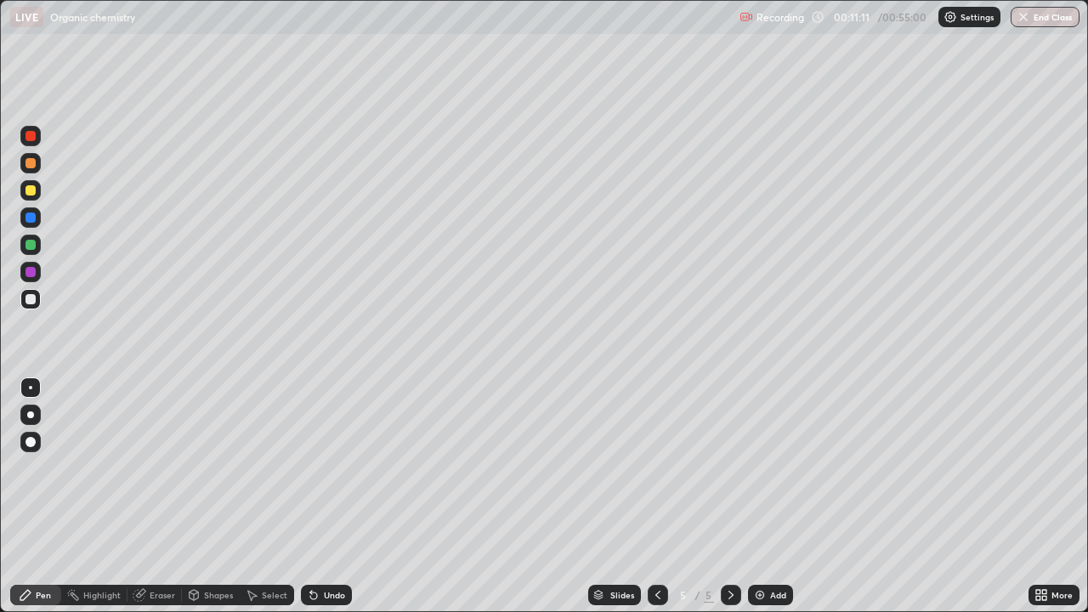
click at [29, 192] on div at bounding box center [30, 190] width 10 height 10
click at [31, 192] on div at bounding box center [30, 190] width 10 height 10
click at [29, 303] on div at bounding box center [30, 299] width 10 height 10
click at [31, 300] on div at bounding box center [30, 299] width 10 height 10
click at [765, 496] on div "Add" at bounding box center [770, 595] width 45 height 20
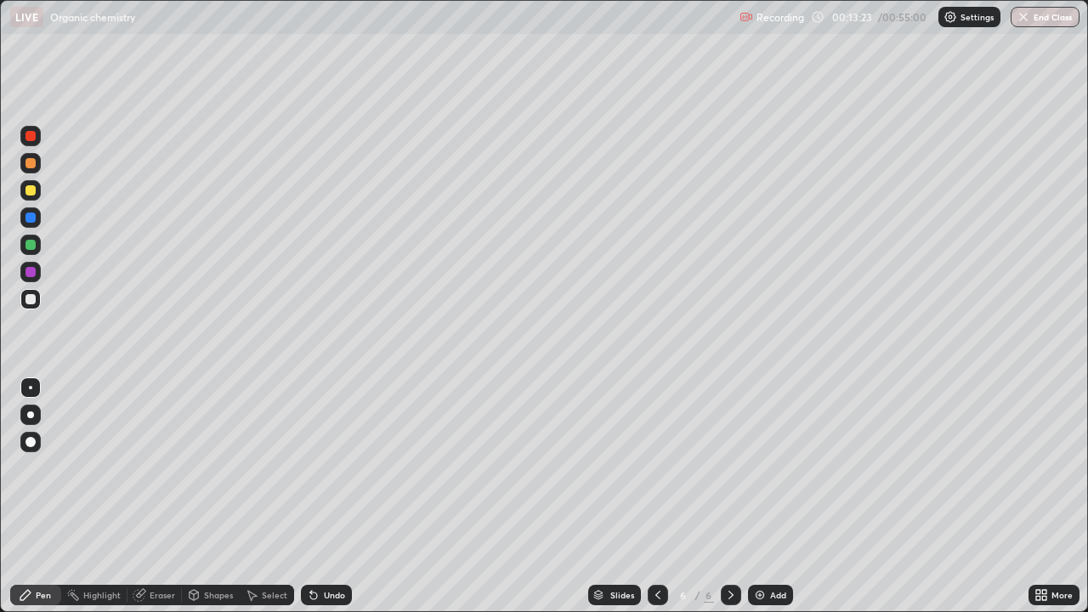
click at [31, 190] on div at bounding box center [30, 190] width 10 height 10
click at [31, 193] on div at bounding box center [30, 190] width 10 height 10
click at [36, 169] on div at bounding box center [30, 163] width 20 height 20
click at [37, 167] on div at bounding box center [30, 163] width 20 height 20
click at [31, 246] on div at bounding box center [30, 245] width 10 height 10
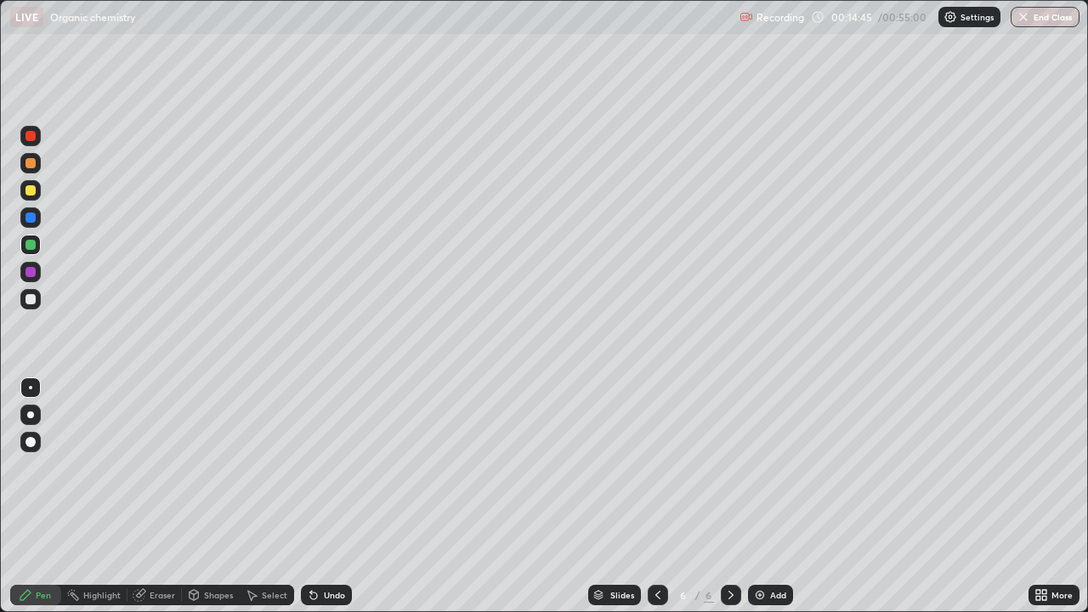
click at [32, 303] on div at bounding box center [30, 299] width 10 height 10
click at [33, 302] on div at bounding box center [30, 299] width 10 height 10
click at [33, 170] on div at bounding box center [30, 163] width 20 height 20
click at [30, 171] on div at bounding box center [30, 163] width 20 height 20
click at [31, 299] on div at bounding box center [30, 299] width 10 height 10
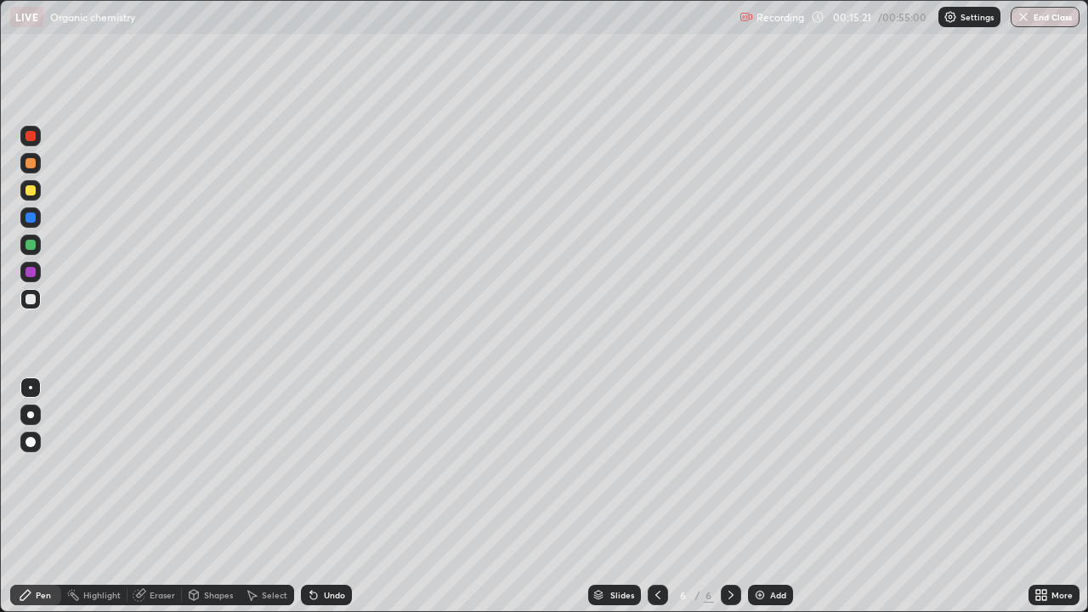
click at [31, 299] on div at bounding box center [30, 299] width 10 height 10
click at [310, 496] on icon at bounding box center [313, 595] width 7 height 7
click at [312, 496] on icon at bounding box center [314, 595] width 14 height 14
click at [316, 496] on icon at bounding box center [314, 595] width 14 height 14
click at [317, 496] on icon at bounding box center [314, 595] width 14 height 14
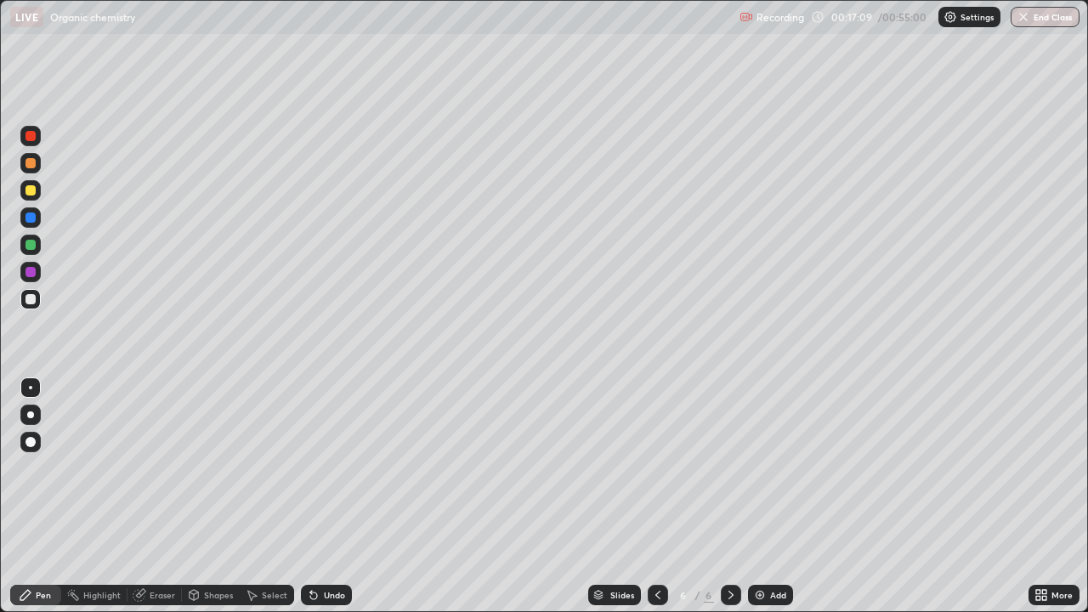
click at [314, 496] on icon at bounding box center [314, 595] width 14 height 14
click at [317, 496] on icon at bounding box center [314, 595] width 14 height 14
click at [320, 496] on div "Undo" at bounding box center [326, 595] width 51 height 20
click at [764, 496] on img at bounding box center [760, 595] width 14 height 14
click at [31, 243] on div at bounding box center [30, 245] width 10 height 10
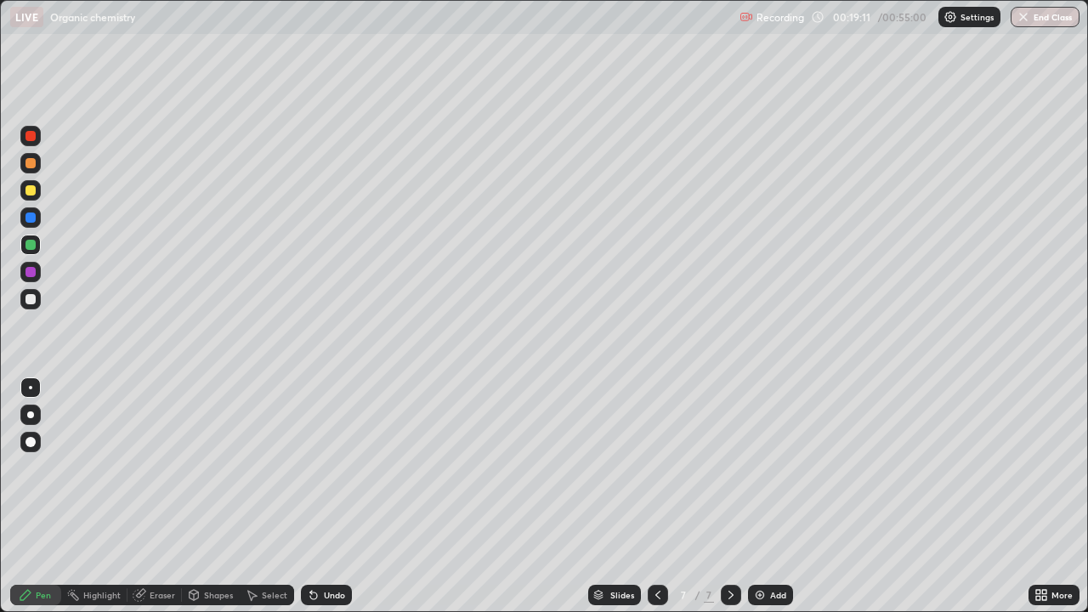
click at [31, 245] on div at bounding box center [30, 245] width 10 height 10
click at [311, 496] on icon at bounding box center [313, 595] width 7 height 7
click at [310, 496] on icon at bounding box center [311, 592] width 2 height 2
click at [39, 304] on div at bounding box center [30, 299] width 20 height 20
click at [38, 301] on div at bounding box center [30, 299] width 20 height 20
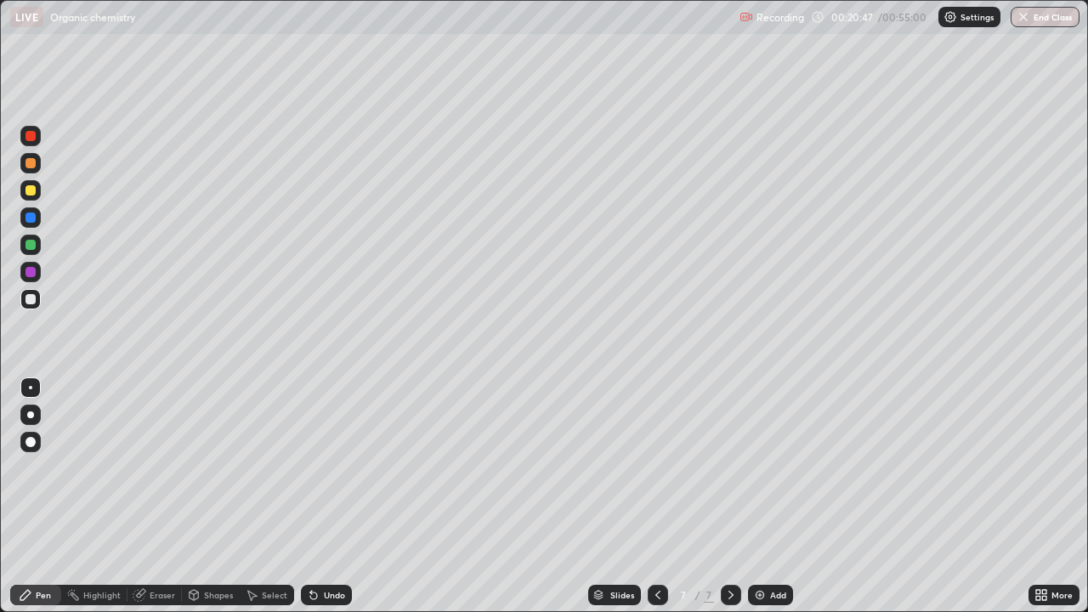
click at [38, 251] on div at bounding box center [30, 245] width 20 height 20
click at [34, 249] on div at bounding box center [30, 245] width 20 height 20
click at [31, 195] on div at bounding box center [30, 190] width 10 height 10
click at [770, 496] on div "Add" at bounding box center [778, 595] width 16 height 8
click at [34, 166] on div at bounding box center [30, 163] width 10 height 10
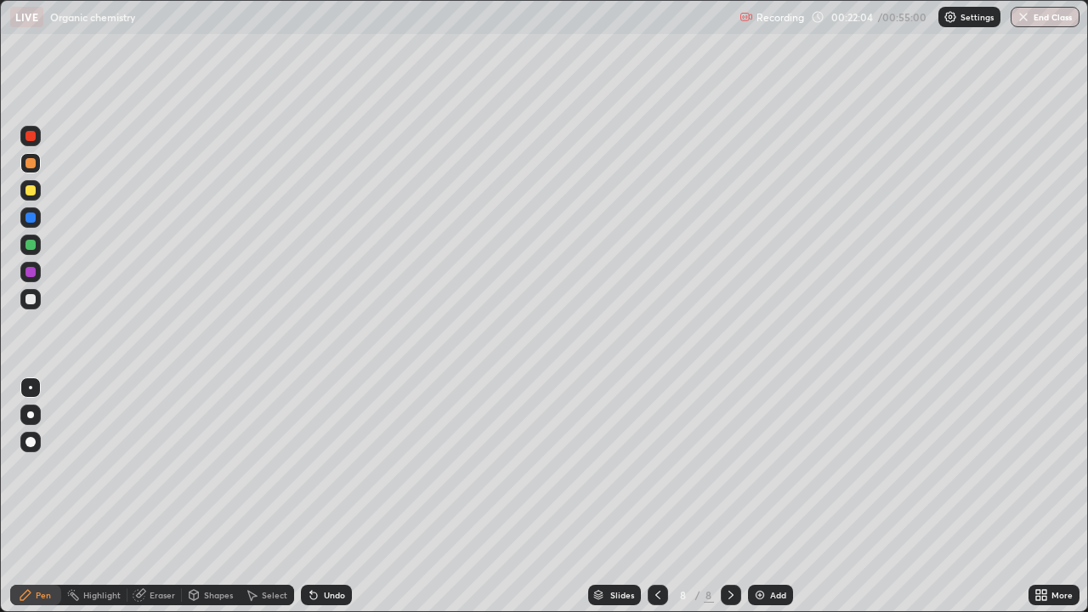
click at [32, 166] on div at bounding box center [30, 163] width 10 height 10
click at [32, 300] on div at bounding box center [30, 299] width 10 height 10
click at [32, 302] on div at bounding box center [30, 299] width 10 height 10
click at [31, 196] on div at bounding box center [30, 190] width 20 height 20
click at [31, 191] on div at bounding box center [30, 190] width 10 height 10
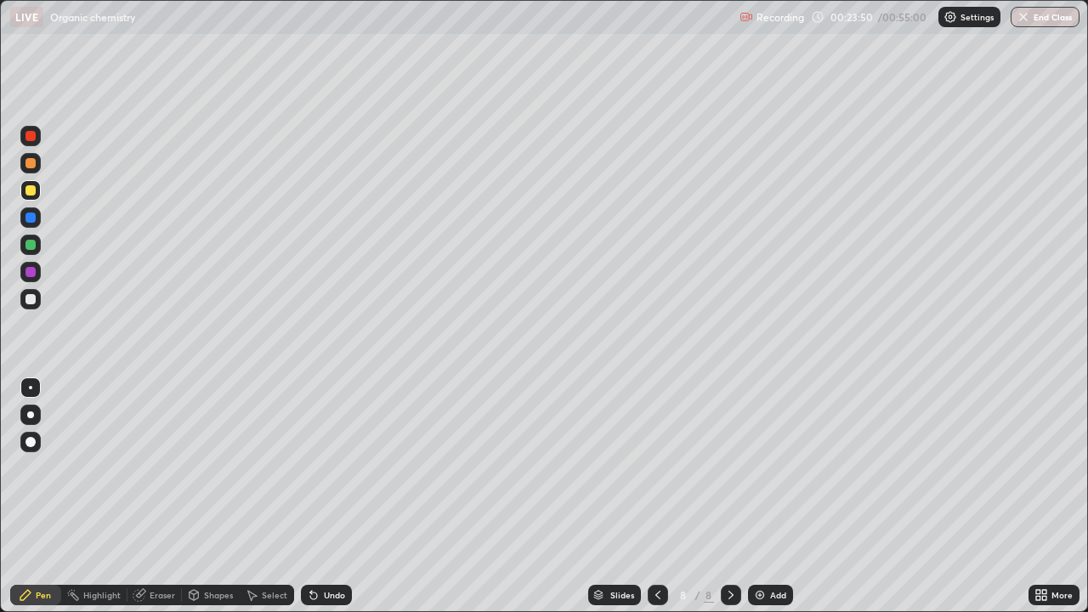
click at [318, 496] on div "Undo" at bounding box center [326, 595] width 51 height 20
click at [319, 496] on div "Undo" at bounding box center [326, 595] width 51 height 20
click at [320, 496] on div "Undo" at bounding box center [326, 595] width 51 height 20
click at [321, 496] on div "Undo" at bounding box center [326, 595] width 51 height 20
click at [322, 496] on div "Undo" at bounding box center [326, 595] width 51 height 20
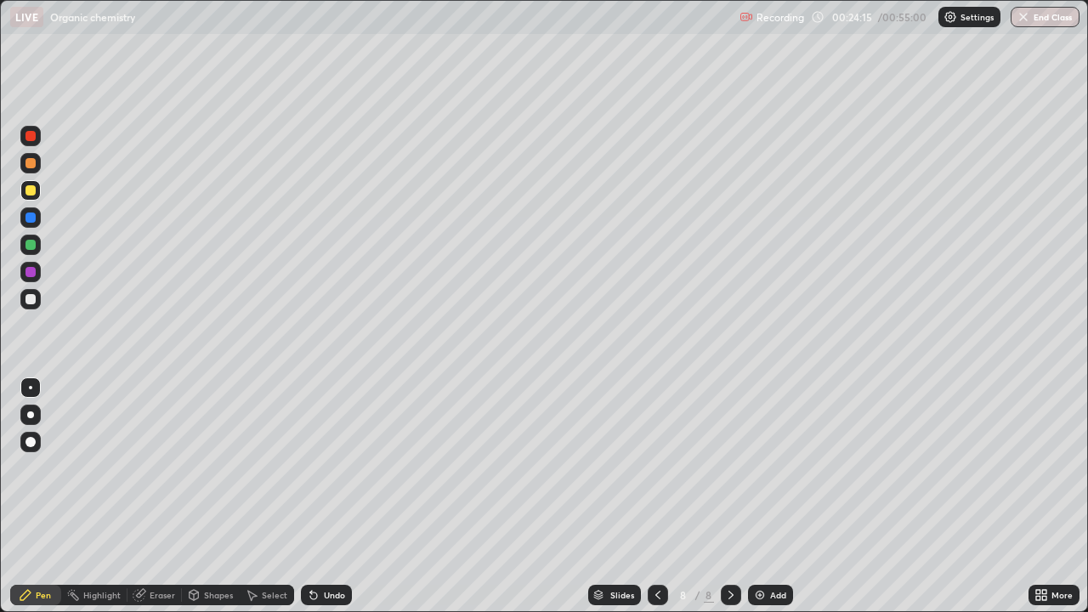
click at [39, 248] on div at bounding box center [30, 245] width 20 height 20
click at [37, 252] on div at bounding box center [30, 245] width 20 height 20
click at [761, 496] on img at bounding box center [760, 595] width 14 height 14
click at [32, 167] on div at bounding box center [30, 163] width 10 height 10
click at [33, 167] on div at bounding box center [30, 163] width 10 height 10
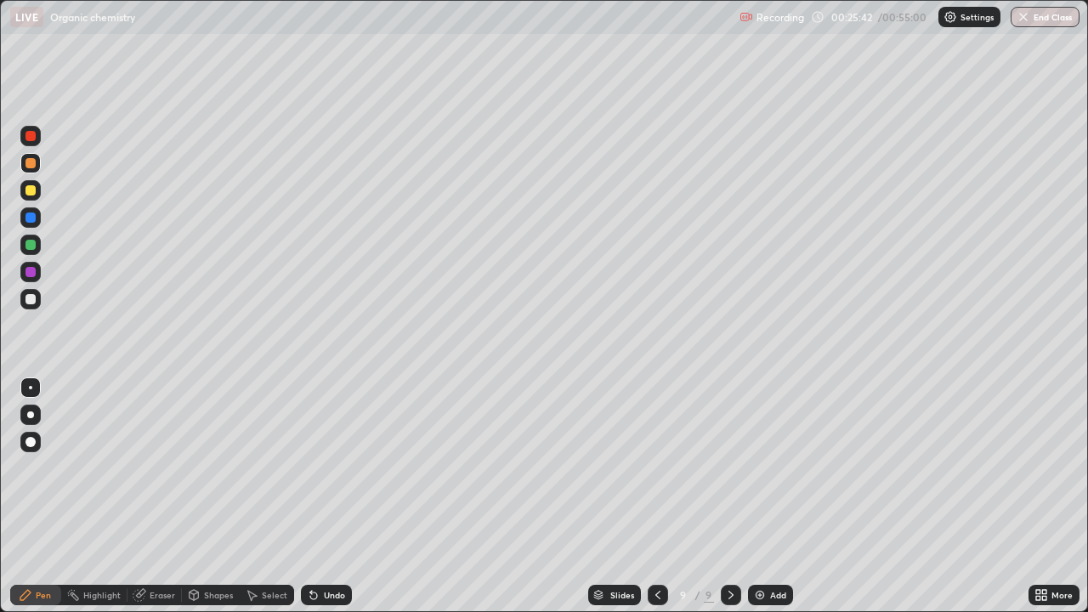
click at [653, 496] on icon at bounding box center [658, 595] width 14 height 14
click at [730, 496] on icon at bounding box center [731, 595] width 14 height 14
click at [32, 195] on div at bounding box center [30, 190] width 10 height 10
click at [31, 191] on div at bounding box center [30, 190] width 10 height 10
click at [32, 303] on div at bounding box center [30, 299] width 10 height 10
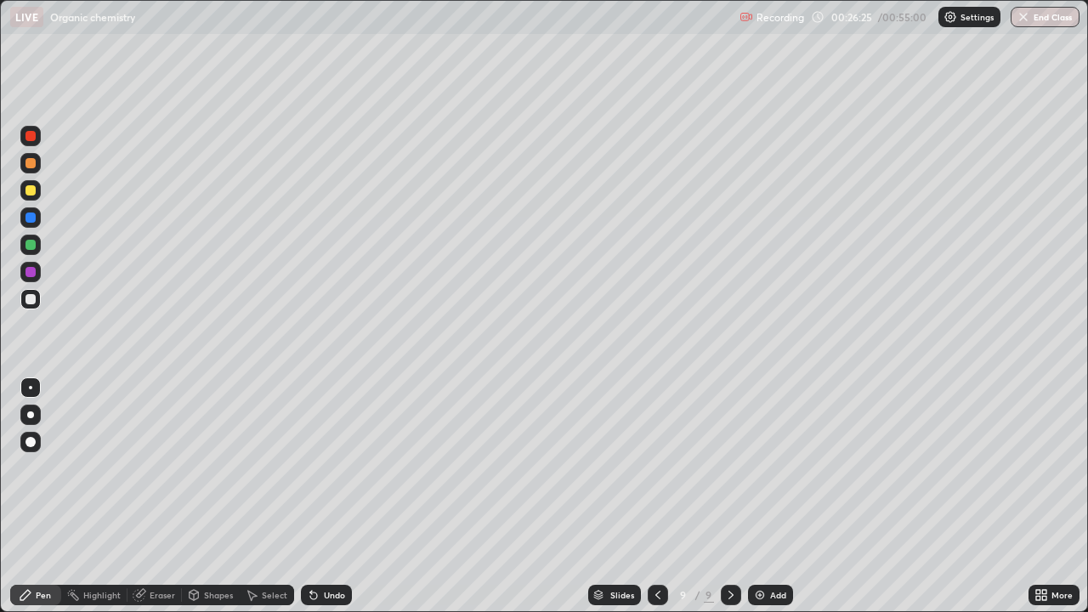
click at [31, 300] on div at bounding box center [30, 299] width 10 height 10
click at [33, 193] on div at bounding box center [30, 190] width 10 height 10
click at [38, 303] on div at bounding box center [30, 299] width 20 height 20
click at [33, 306] on div at bounding box center [30, 299] width 20 height 20
click at [314, 496] on icon at bounding box center [314, 595] width 14 height 14
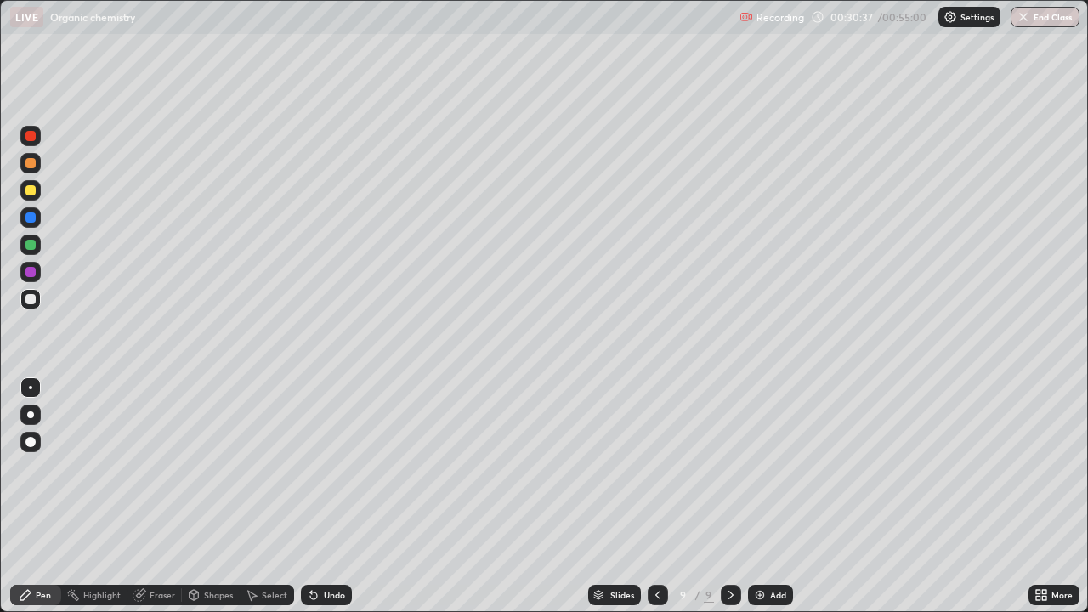
click at [318, 496] on icon at bounding box center [314, 595] width 14 height 14
click at [320, 496] on div "Undo" at bounding box center [326, 595] width 51 height 20
click at [761, 496] on img at bounding box center [760, 595] width 14 height 14
click at [34, 167] on div at bounding box center [30, 163] width 10 height 10
click at [31, 191] on div at bounding box center [30, 190] width 10 height 10
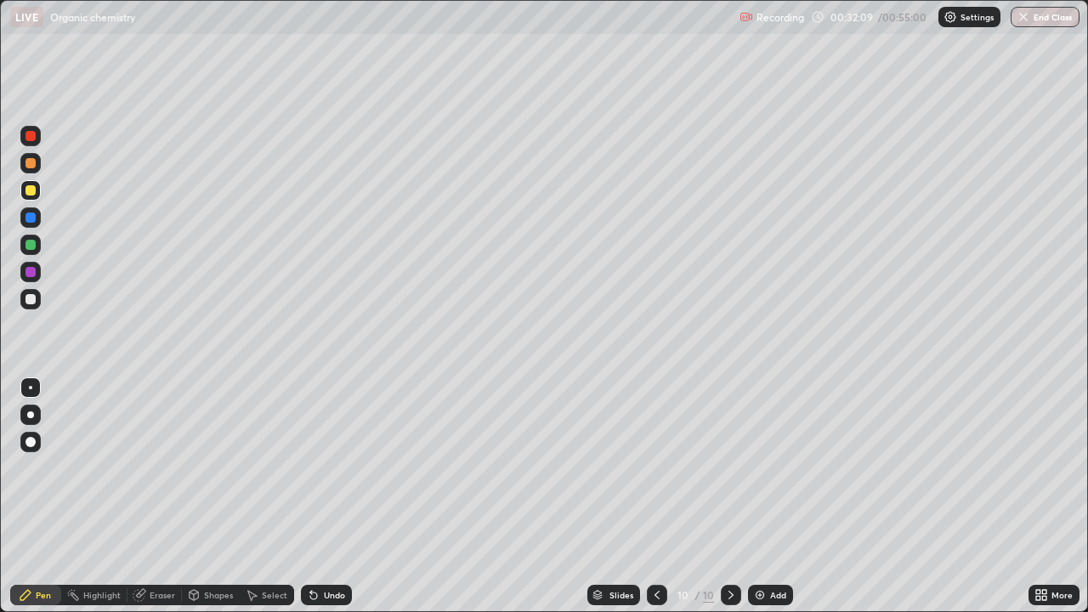
click at [31, 190] on div at bounding box center [30, 190] width 10 height 10
click at [32, 306] on div at bounding box center [30, 299] width 20 height 20
click at [31, 164] on div at bounding box center [30, 163] width 10 height 10
click at [31, 300] on div at bounding box center [30, 299] width 10 height 10
click at [32, 195] on div at bounding box center [30, 190] width 10 height 10
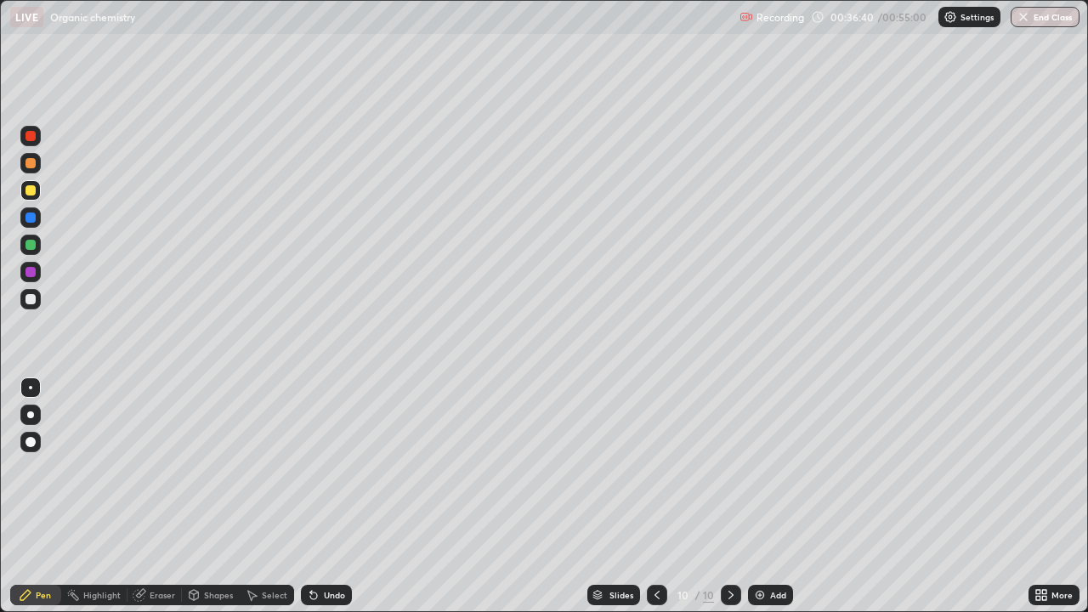
click at [32, 195] on div at bounding box center [30, 190] width 10 height 10
click at [761, 496] on img at bounding box center [760, 595] width 14 height 14
click at [31, 164] on div at bounding box center [30, 163] width 10 height 10
click at [34, 167] on div at bounding box center [30, 163] width 10 height 10
click at [311, 496] on icon at bounding box center [313, 595] width 7 height 7
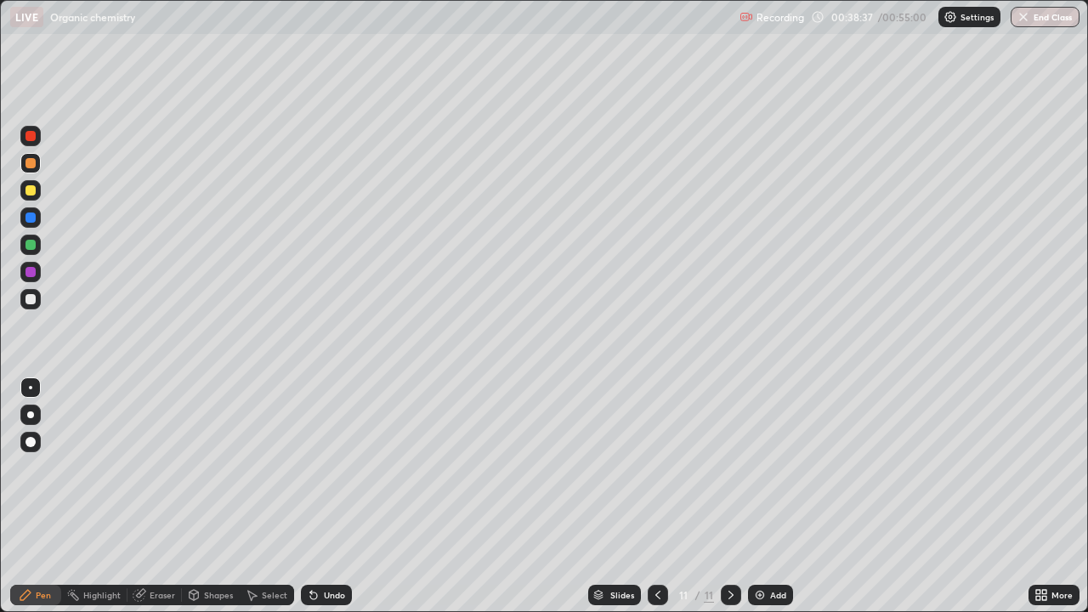
click at [314, 496] on icon at bounding box center [313, 595] width 7 height 7
click at [324, 496] on div "Undo" at bounding box center [326, 595] width 51 height 20
click at [35, 303] on div at bounding box center [30, 299] width 20 height 20
click at [30, 306] on div at bounding box center [30, 299] width 20 height 20
click at [37, 195] on div at bounding box center [30, 190] width 20 height 20
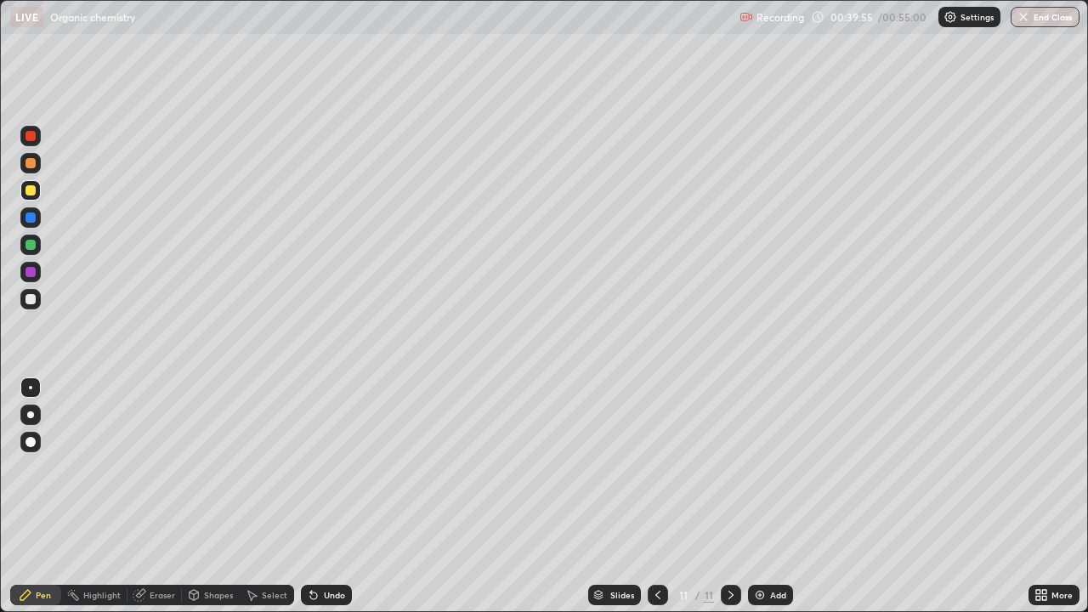
click at [315, 496] on icon at bounding box center [314, 595] width 14 height 14
click at [317, 496] on icon at bounding box center [314, 595] width 14 height 14
click at [320, 496] on div "Undo" at bounding box center [326, 595] width 51 height 20
click at [310, 496] on icon at bounding box center [311, 592] width 2 height 2
click at [33, 303] on div at bounding box center [30, 299] width 10 height 10
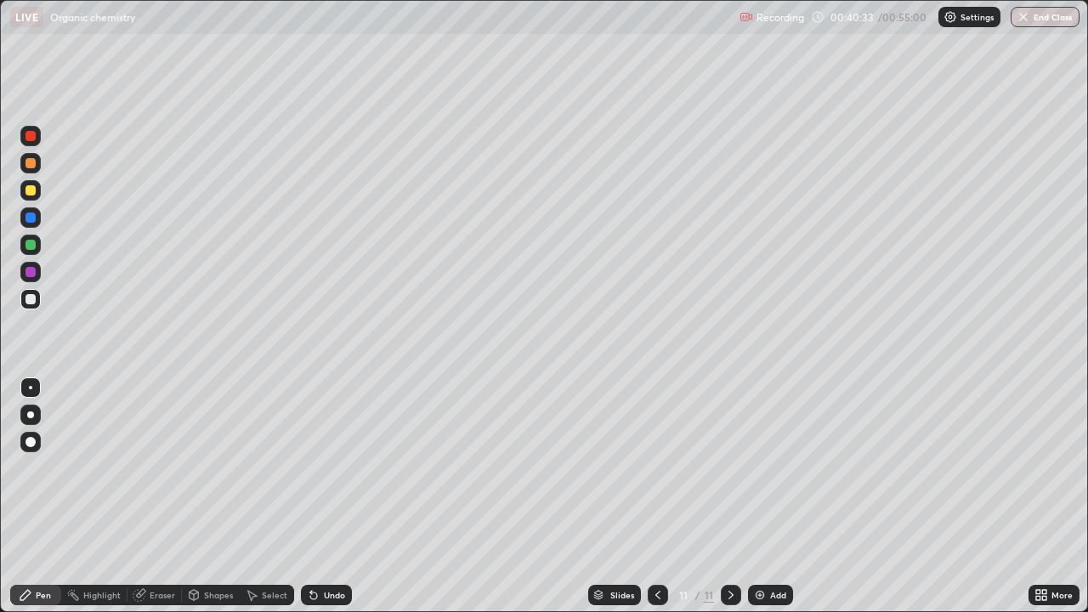
click at [29, 303] on div at bounding box center [30, 299] width 10 height 10
click at [655, 496] on icon at bounding box center [657, 595] width 5 height 8
click at [729, 496] on icon at bounding box center [731, 595] width 14 height 14
click at [656, 496] on icon at bounding box center [658, 595] width 14 height 14
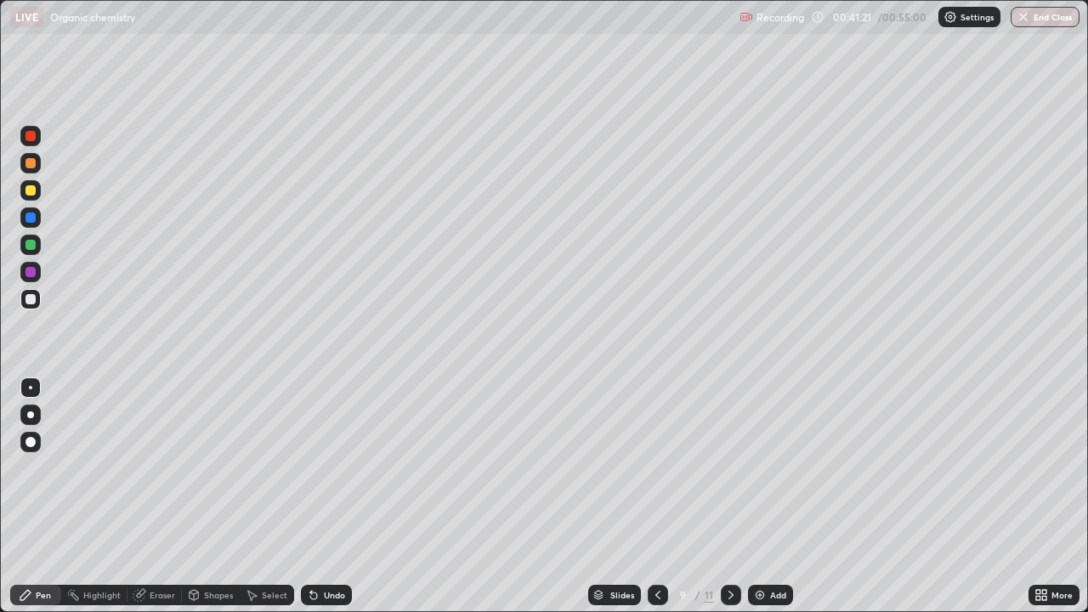
click at [664, 496] on div at bounding box center [658, 595] width 20 height 20
click at [663, 496] on div at bounding box center [658, 595] width 20 height 20
click at [664, 496] on div at bounding box center [658, 595] width 20 height 20
click at [665, 496] on div at bounding box center [658, 595] width 20 height 20
click at [664, 496] on div at bounding box center [658, 595] width 20 height 20
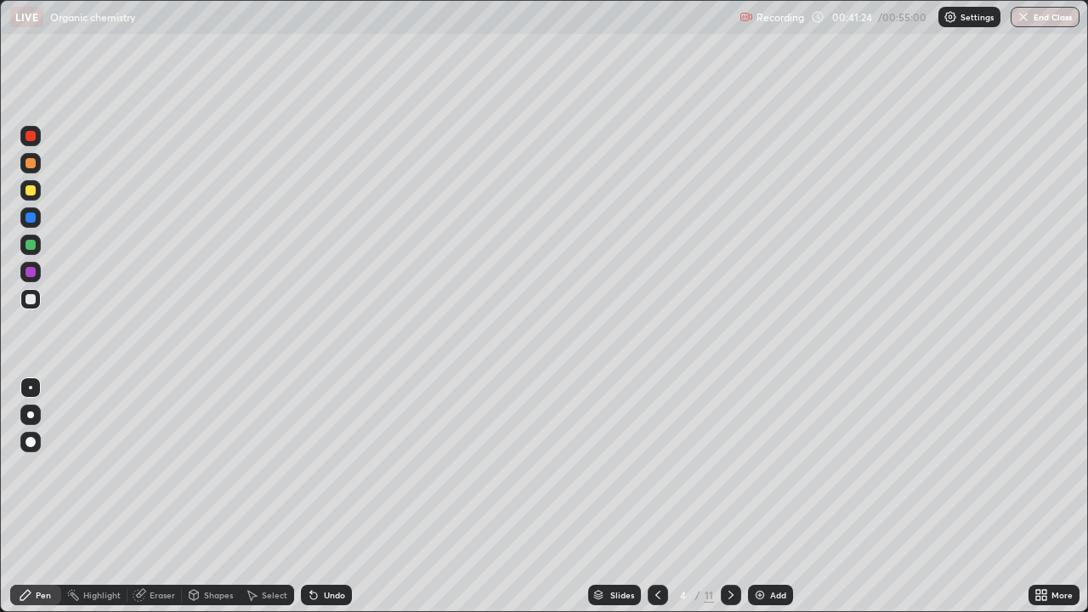
click at [663, 496] on div at bounding box center [658, 595] width 20 height 20
click at [656, 496] on icon at bounding box center [658, 595] width 14 height 14
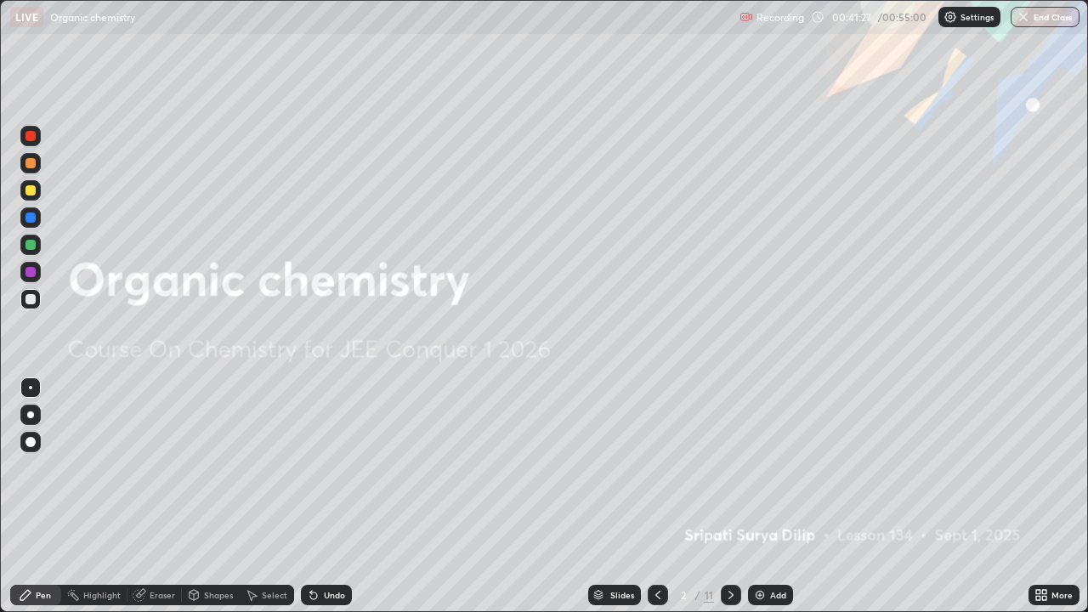
click at [736, 496] on div at bounding box center [731, 595] width 20 height 20
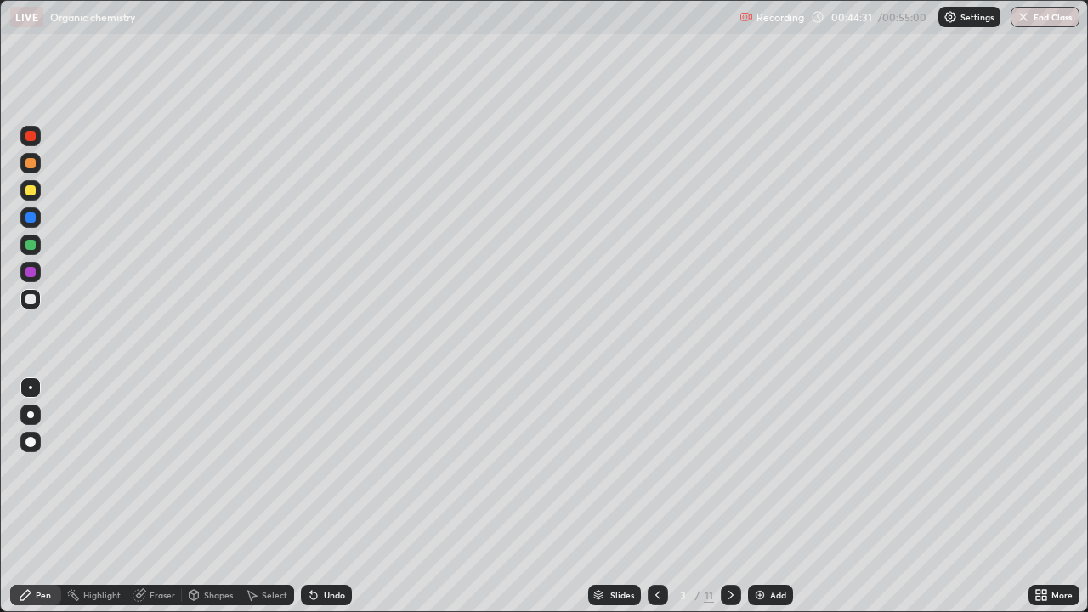
click at [729, 496] on icon at bounding box center [731, 595] width 14 height 14
click at [736, 496] on div at bounding box center [731, 595] width 20 height 20
click at [732, 496] on icon at bounding box center [731, 595] width 14 height 14
click at [738, 496] on div at bounding box center [731, 595] width 20 height 20
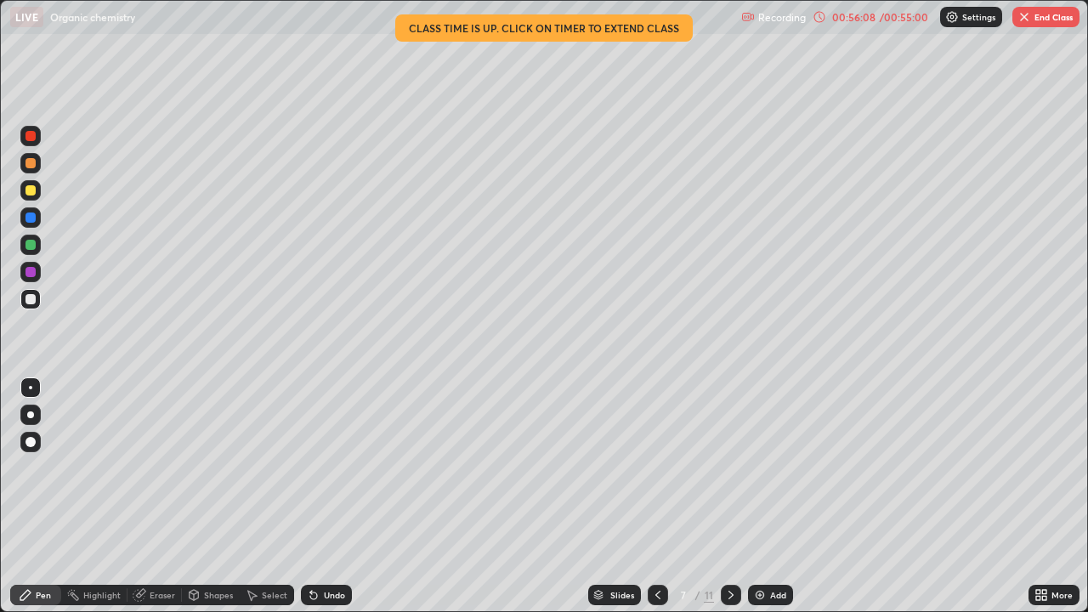
click at [729, 496] on icon at bounding box center [730, 595] width 5 height 8
click at [729, 496] on icon at bounding box center [731, 595] width 14 height 14
click at [734, 496] on div at bounding box center [731, 595] width 20 height 34
click at [729, 496] on icon at bounding box center [731, 595] width 14 height 14
click at [1044, 20] on button "End Class" at bounding box center [1045, 17] width 67 height 20
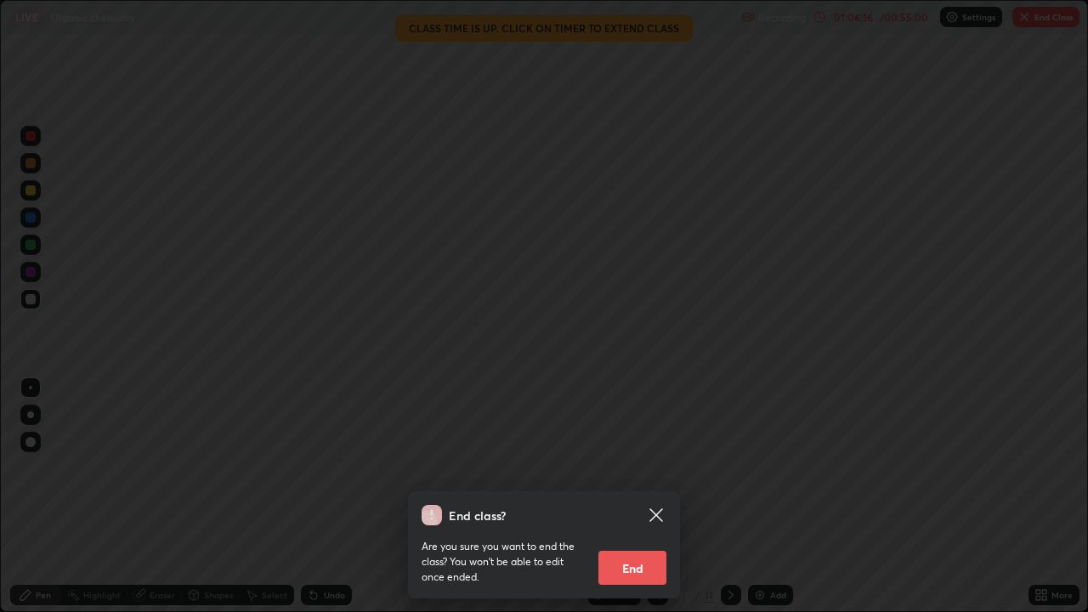
click at [653, 496] on button "End" at bounding box center [632, 568] width 68 height 34
click at [653, 496] on div at bounding box center [544, 306] width 1088 height 612
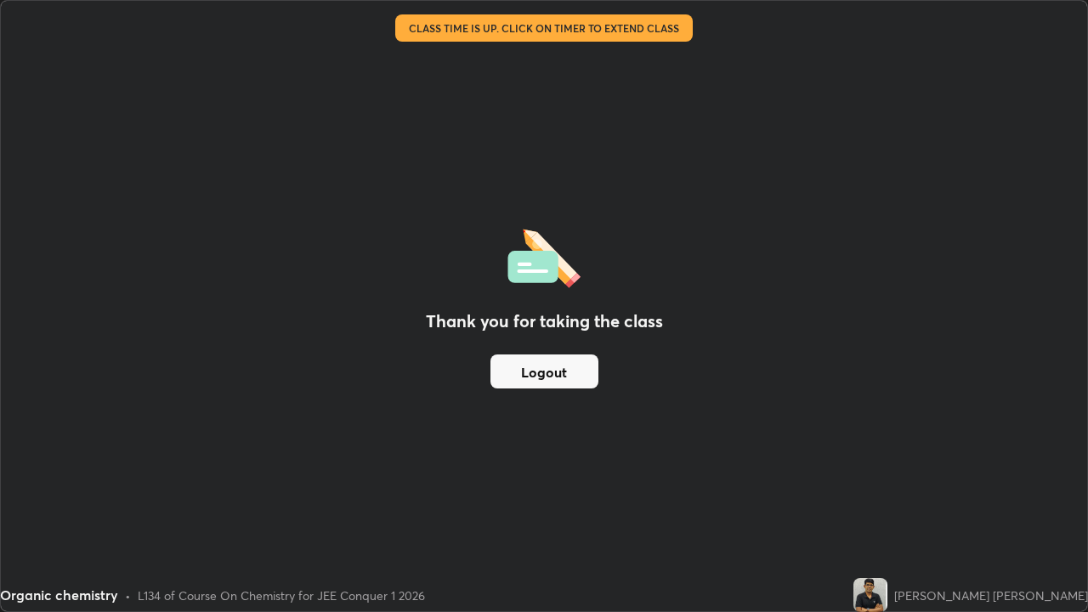
click at [578, 373] on button "Logout" at bounding box center [544, 371] width 108 height 34
click at [580, 372] on button "Logout" at bounding box center [544, 371] width 108 height 34
